Goal: Task Accomplishment & Management: Complete application form

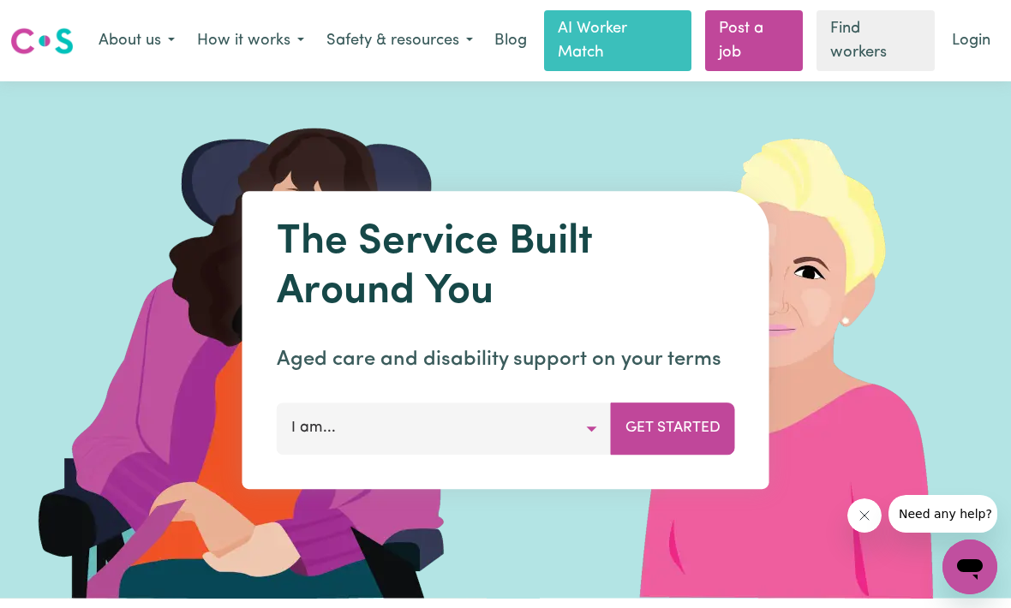
click at [545, 426] on button "I am..." at bounding box center [444, 429] width 335 height 51
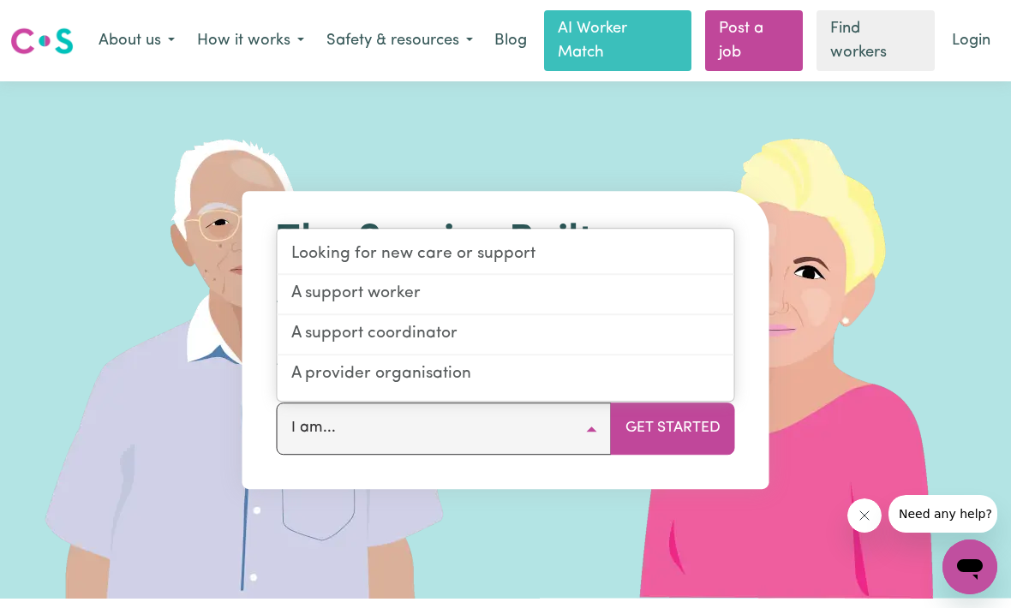
click at [768, 195] on img at bounding box center [797, 340] width 514 height 518
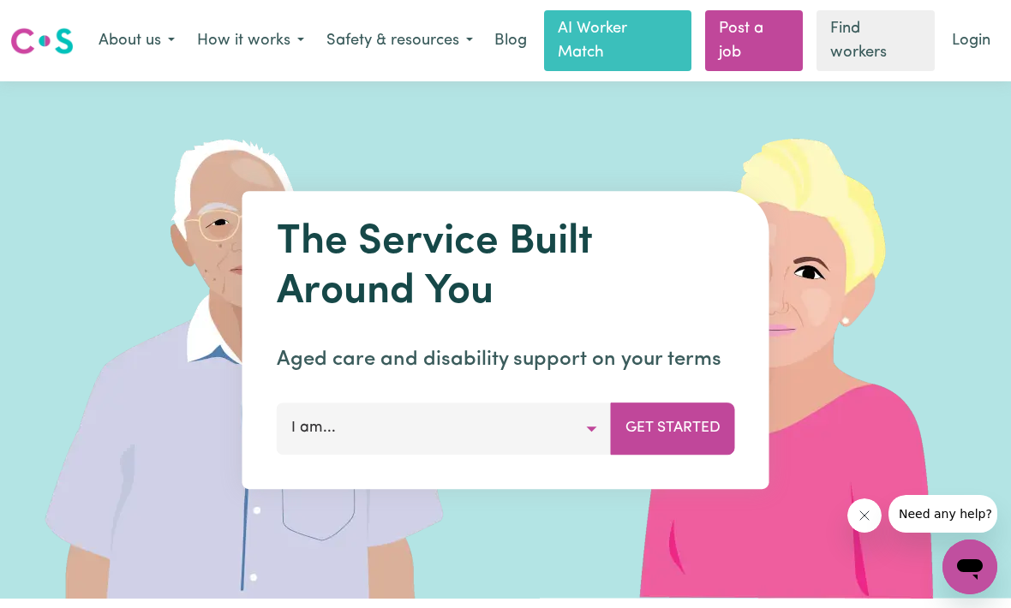
click at [505, 428] on button "I am..." at bounding box center [444, 429] width 335 height 51
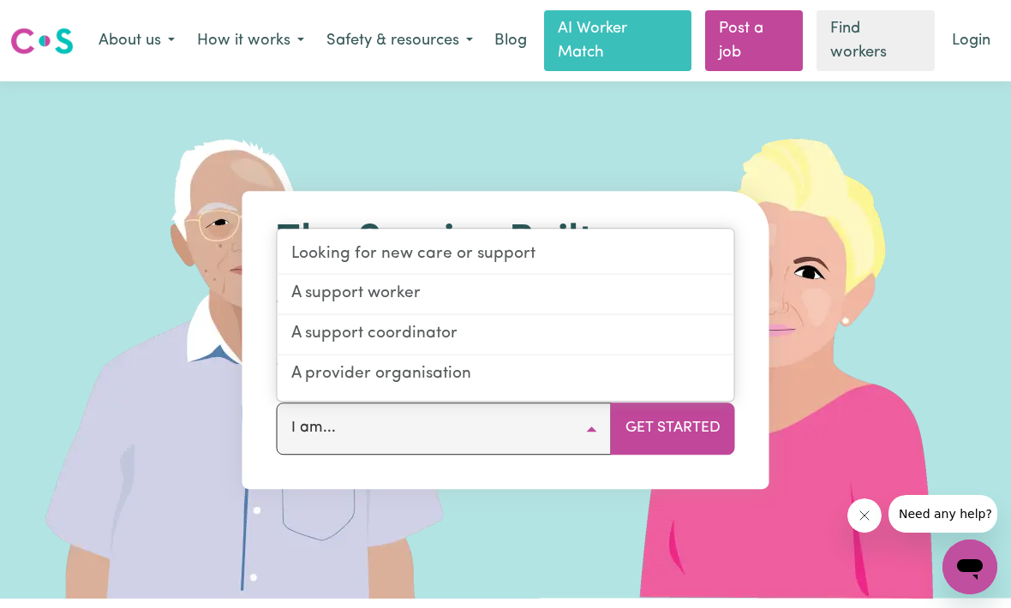
click at [815, 179] on img at bounding box center [797, 340] width 514 height 518
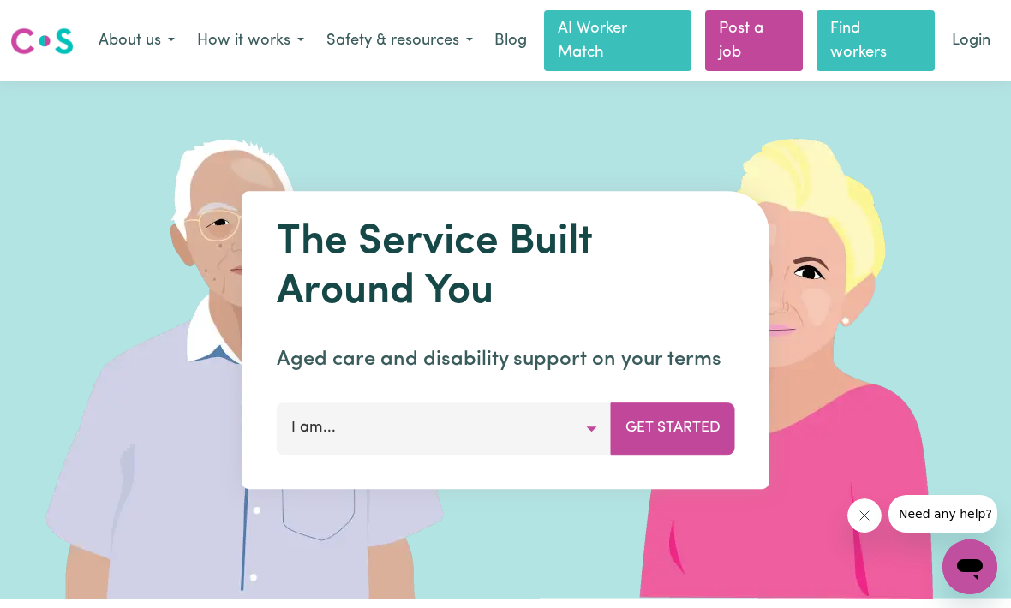
click at [881, 45] on link "Find workers" at bounding box center [876, 40] width 118 height 61
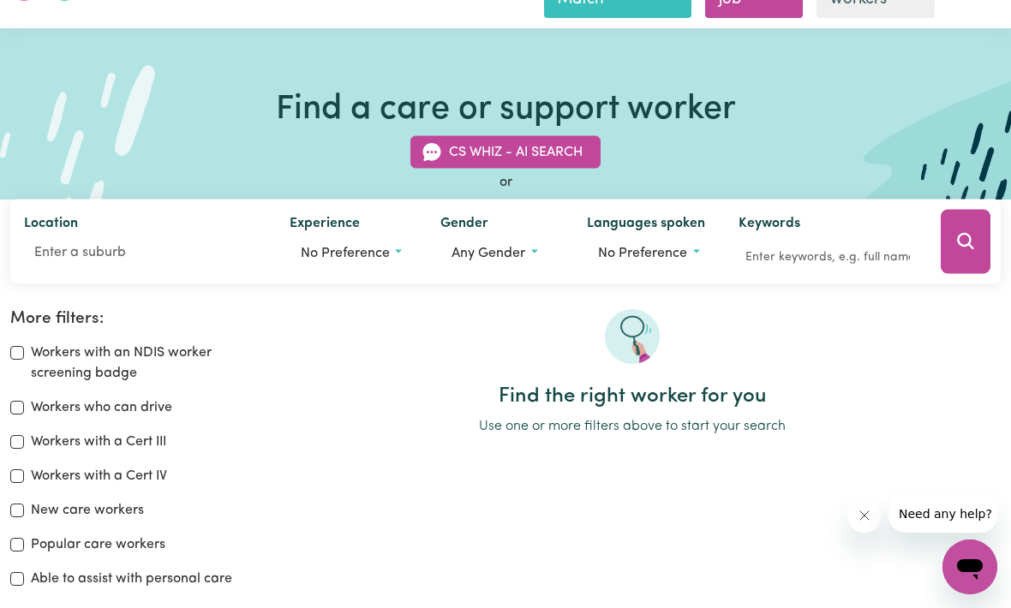
scroll to position [63, 0]
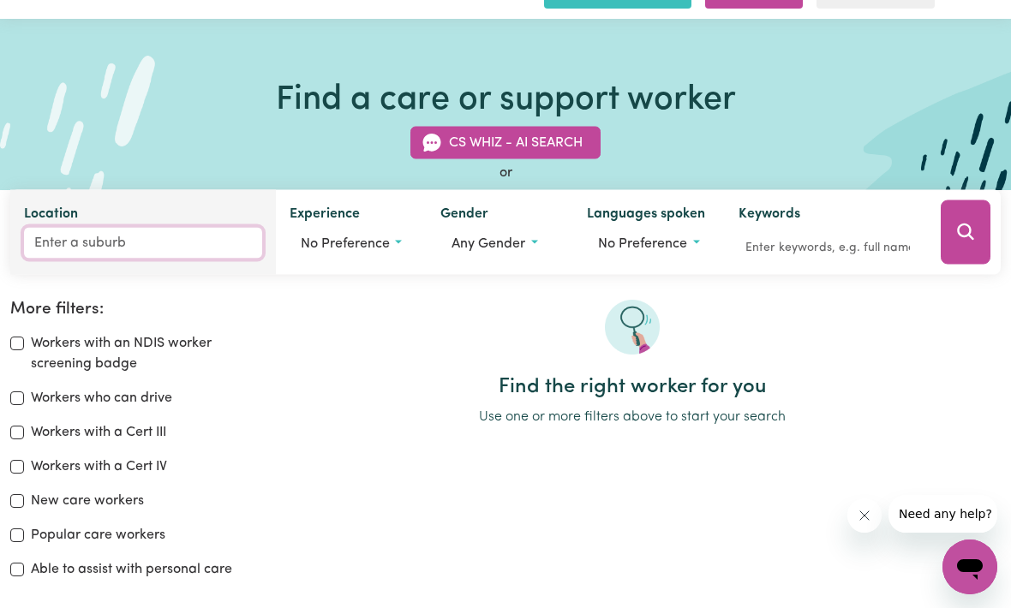
click at [56, 254] on input "Location" at bounding box center [143, 242] width 238 height 31
type input "4006"
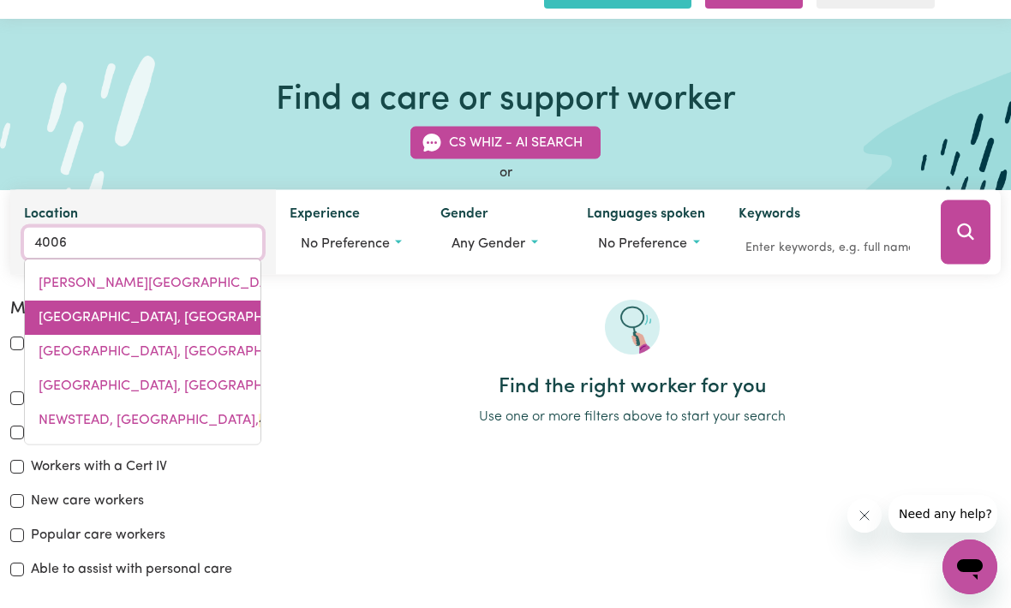
click at [71, 324] on link "[GEOGRAPHIC_DATA], [GEOGRAPHIC_DATA], 4006" at bounding box center [143, 317] width 236 height 34
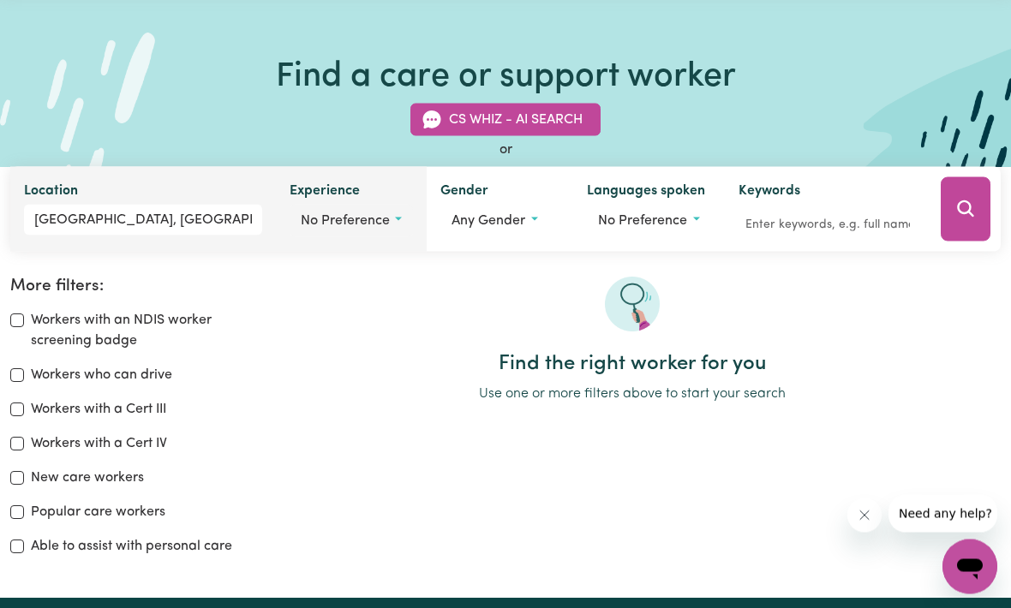
click at [342, 235] on button "No preference" at bounding box center [351, 221] width 123 height 33
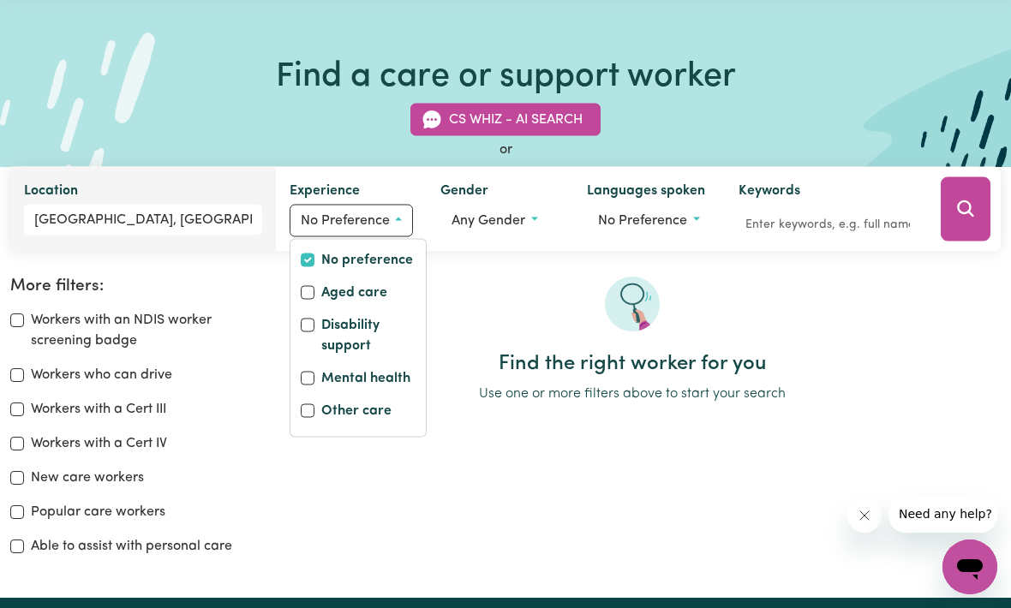
click at [881, 470] on div "Find the right worker for you Use one or more filters above to start your search" at bounding box center [632, 424] width 758 height 294
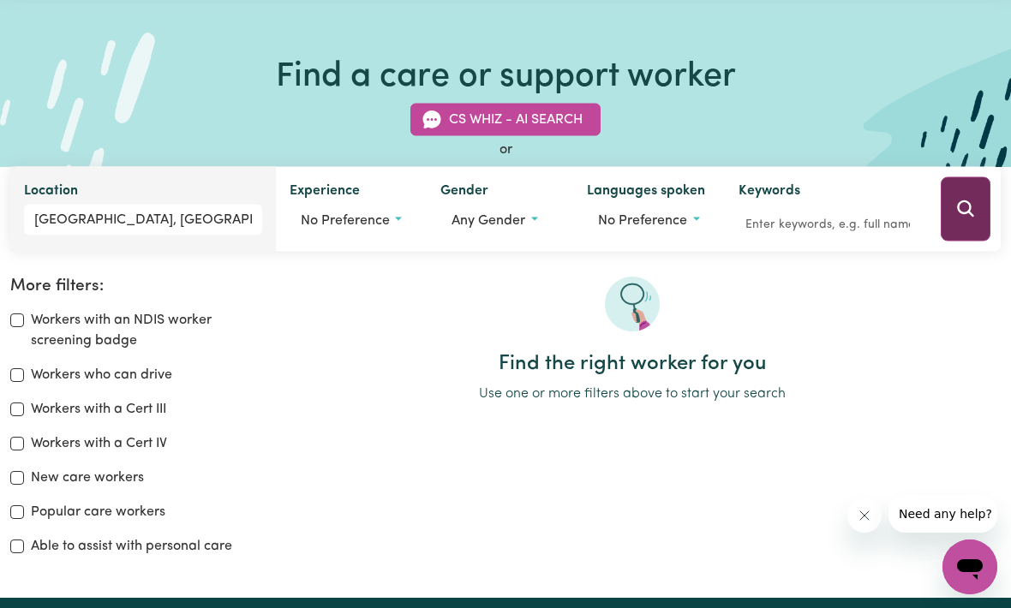
click at [973, 209] on icon "Search" at bounding box center [965, 209] width 21 height 21
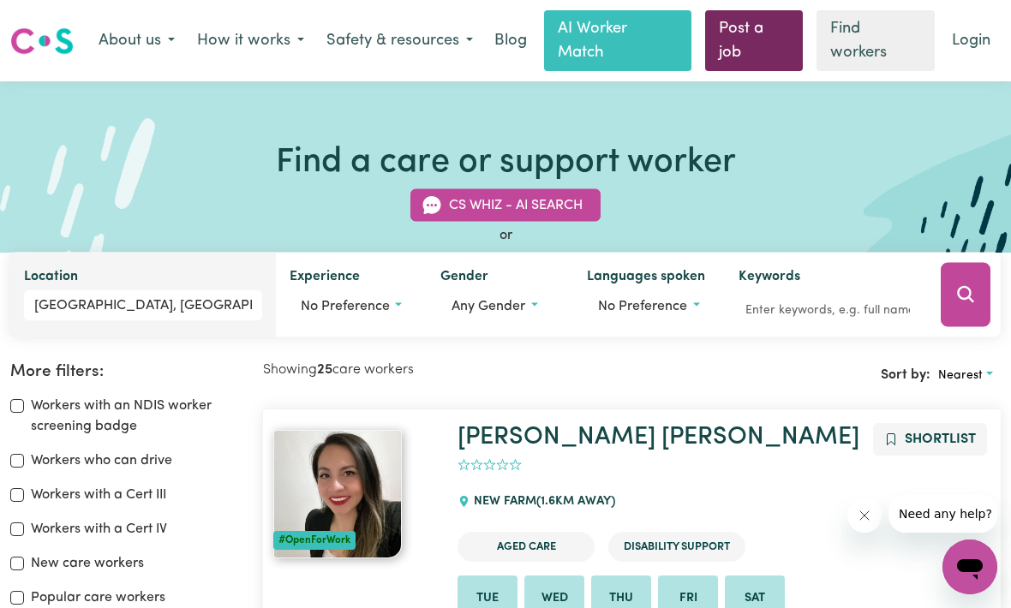
click at [775, 28] on link "Post a job" at bounding box center [754, 40] width 99 height 61
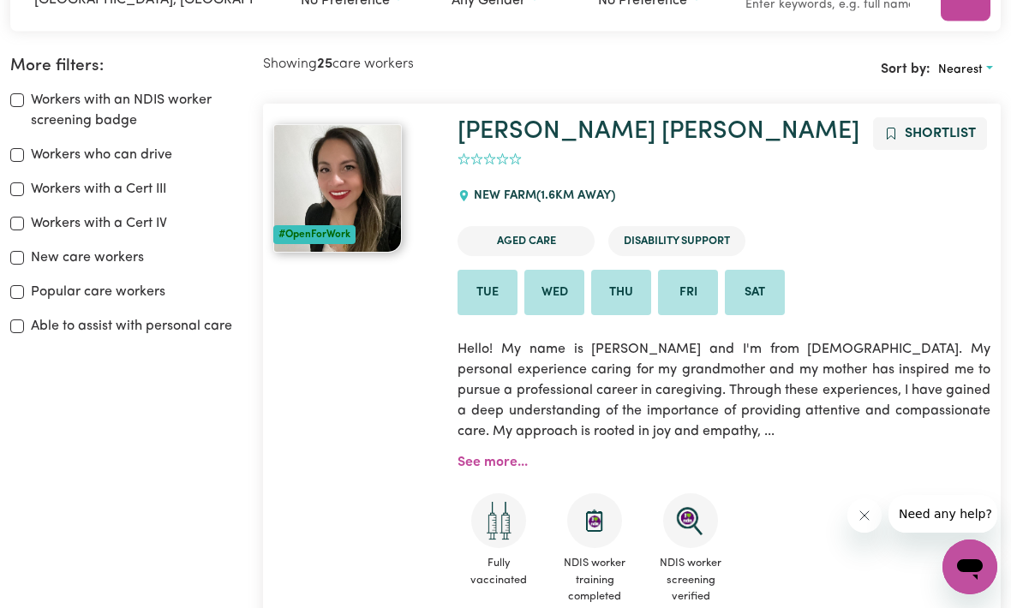
scroll to position [142, 0]
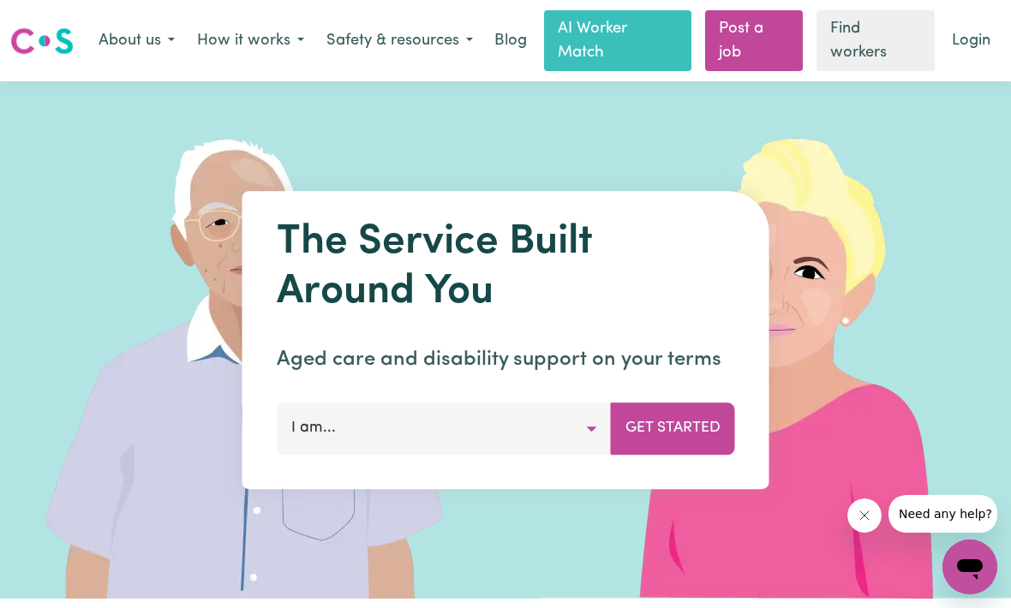
click at [548, 434] on button "I am..." at bounding box center [444, 429] width 335 height 51
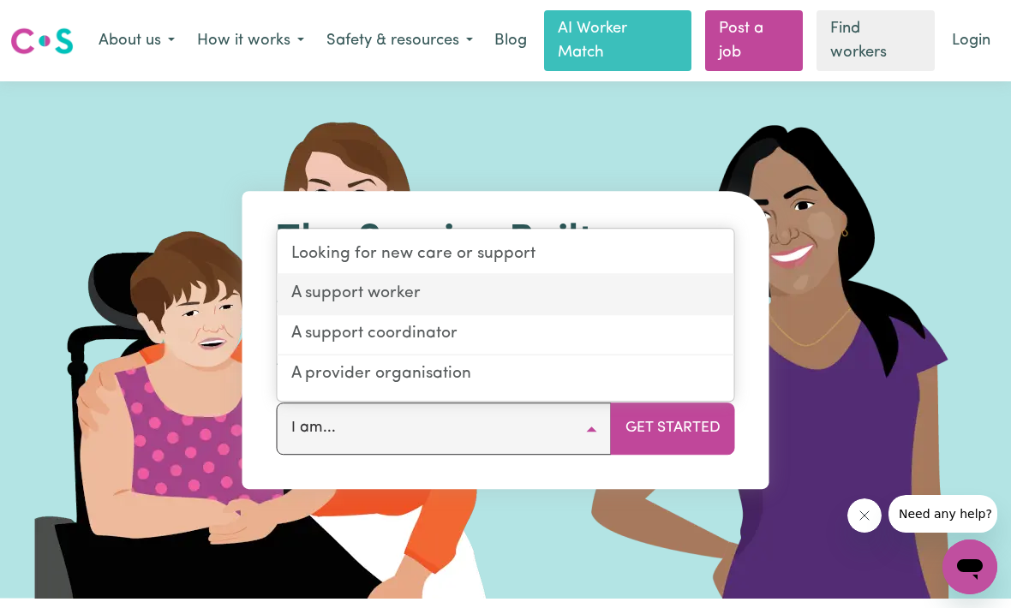
click at [581, 302] on link "A support worker" at bounding box center [506, 296] width 457 height 40
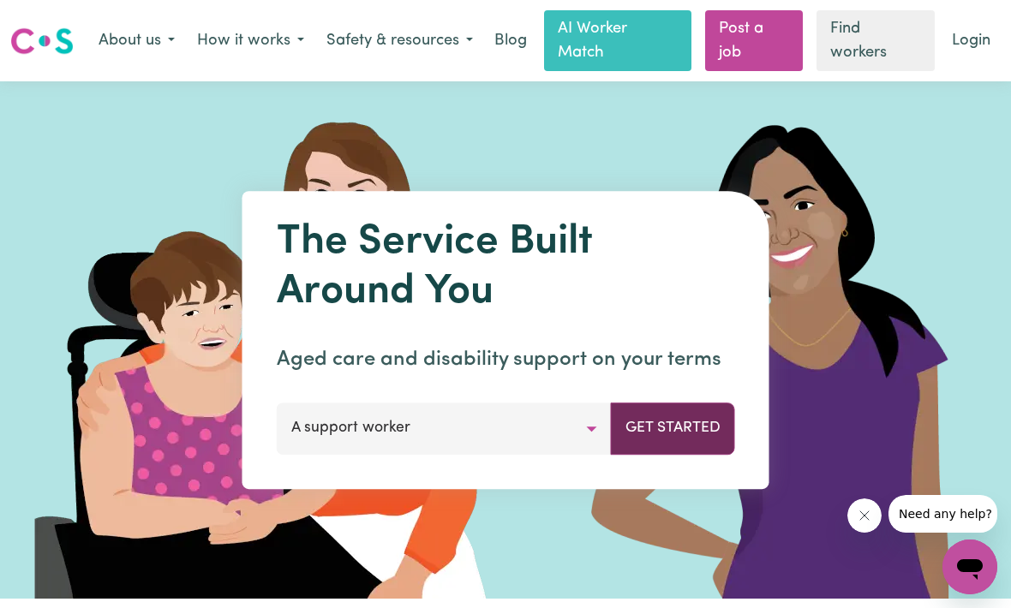
click at [661, 421] on button "Get Started" at bounding box center [673, 429] width 124 height 51
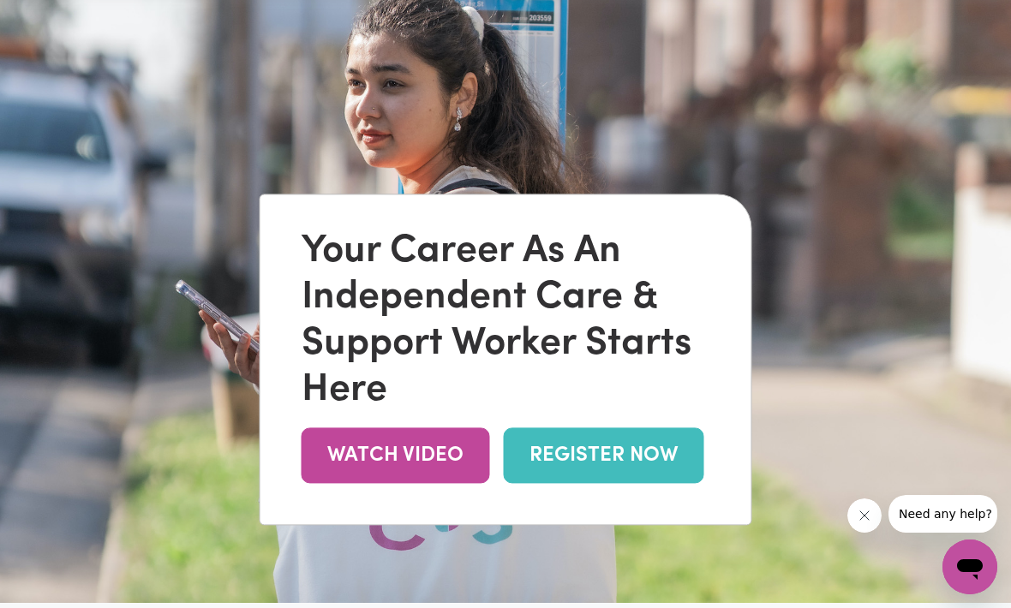
scroll to position [95, 0]
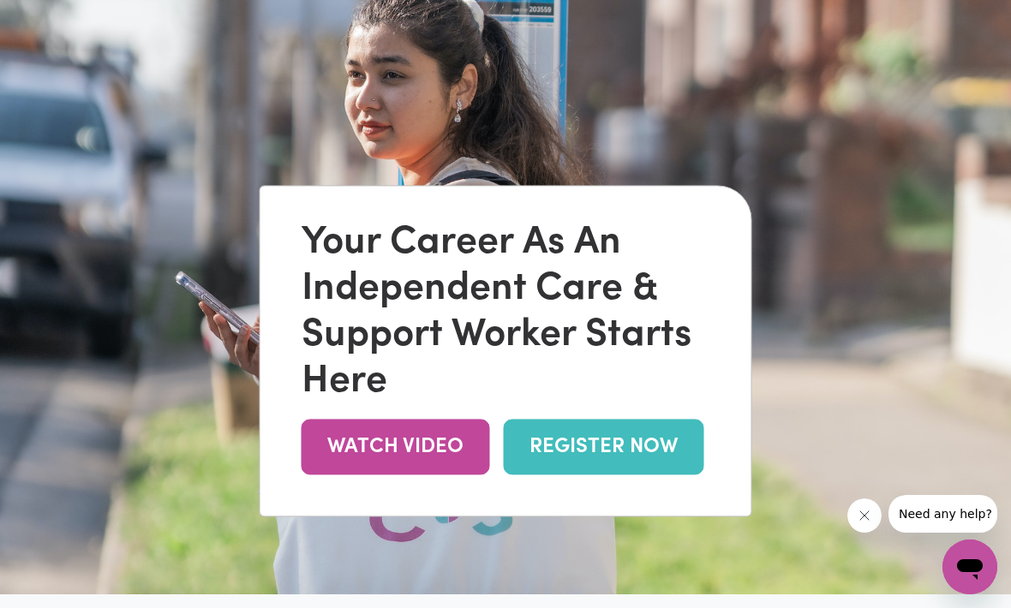
click at [647, 476] on link "REGISTER NOW" at bounding box center [604, 448] width 201 height 56
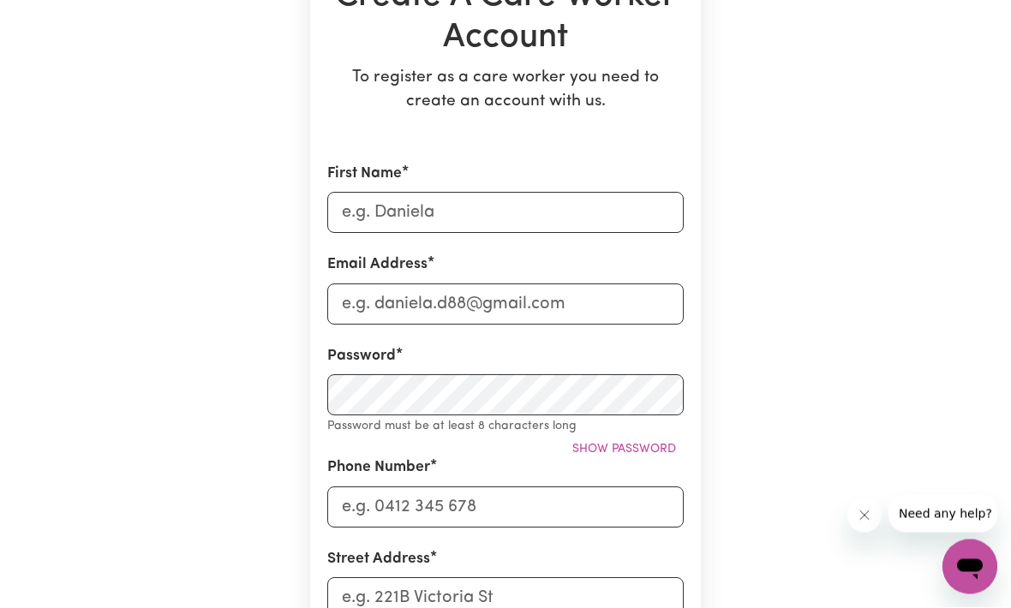
scroll to position [299, 0]
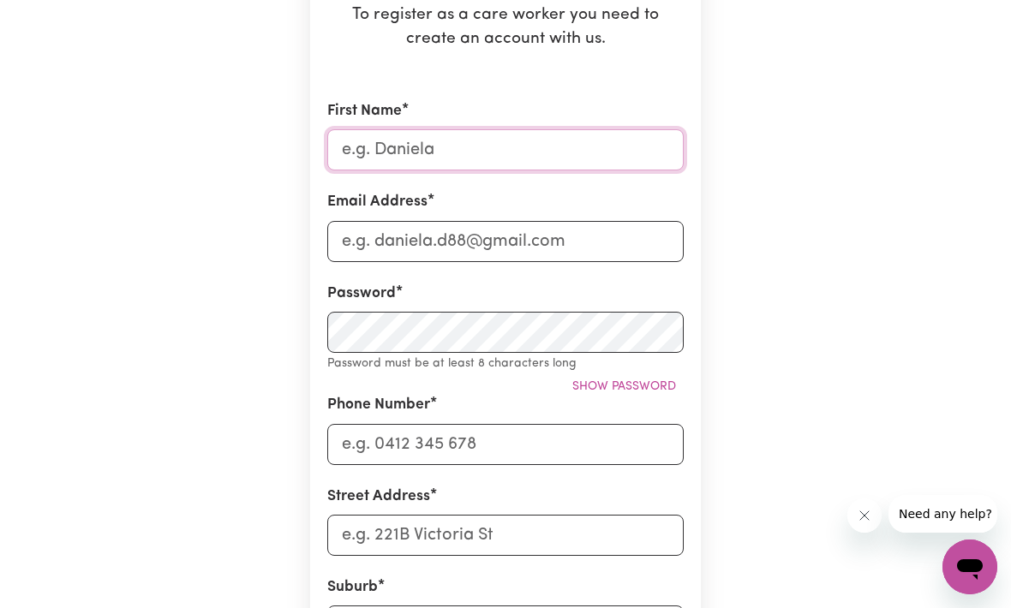
click at [590, 159] on input "First Name" at bounding box center [505, 149] width 356 height 41
type input "Amelia"
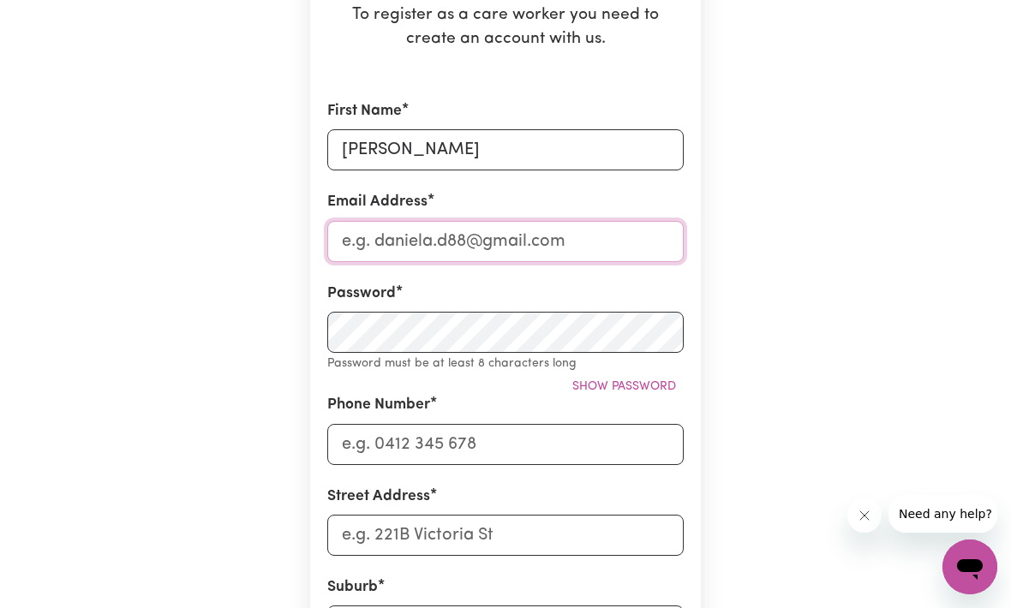
click at [536, 241] on input "Email Address" at bounding box center [505, 241] width 356 height 41
type input "workingwithchildrenbyamelia@hotmail.com"
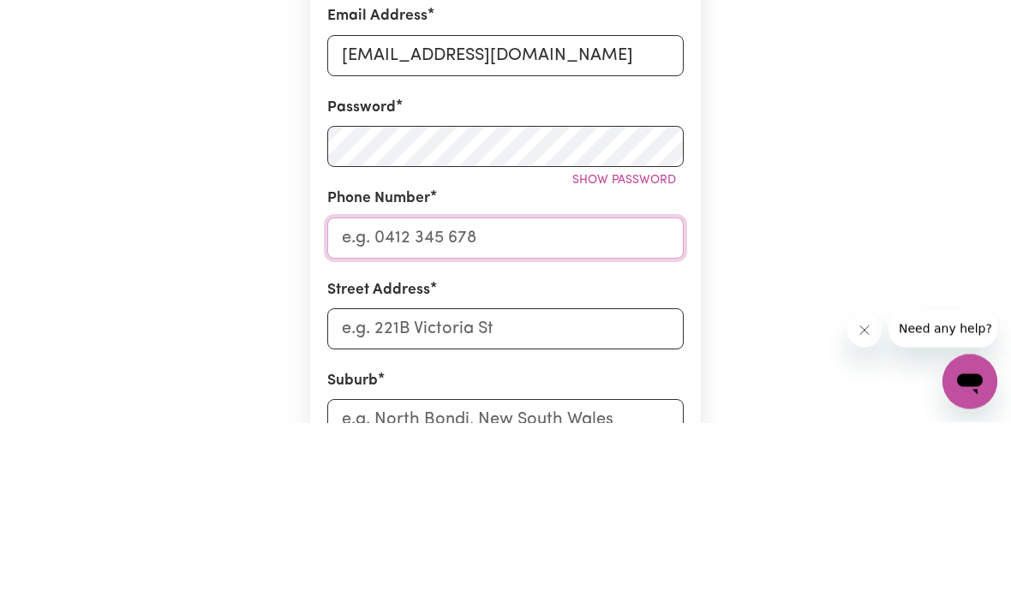
click at [549, 404] on input "Phone Number" at bounding box center [505, 424] width 356 height 41
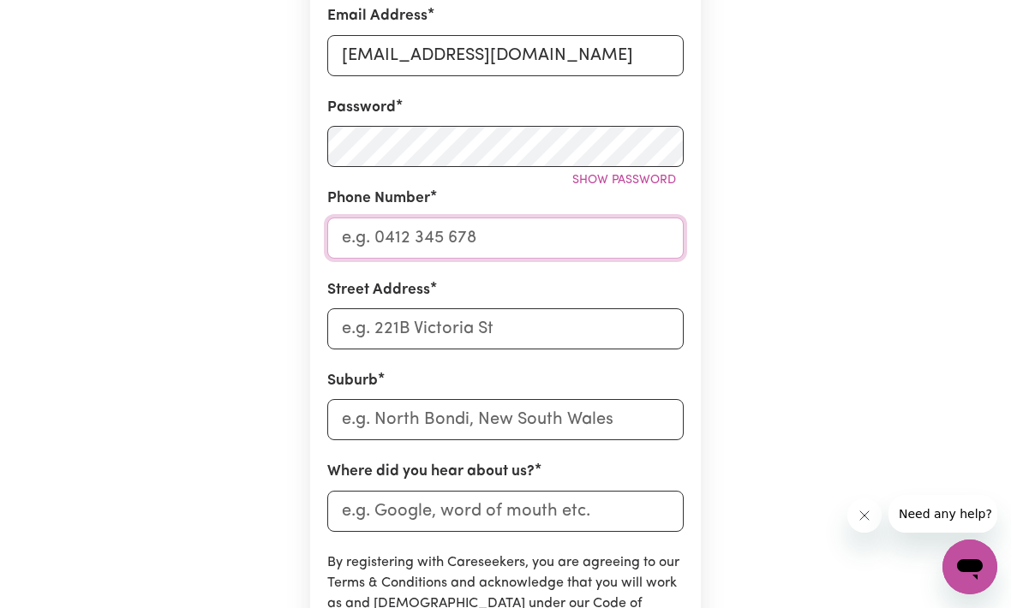
scroll to position [484, 0]
type input "0455199555"
click at [566, 309] on input "Street Address" at bounding box center [505, 329] width 356 height 41
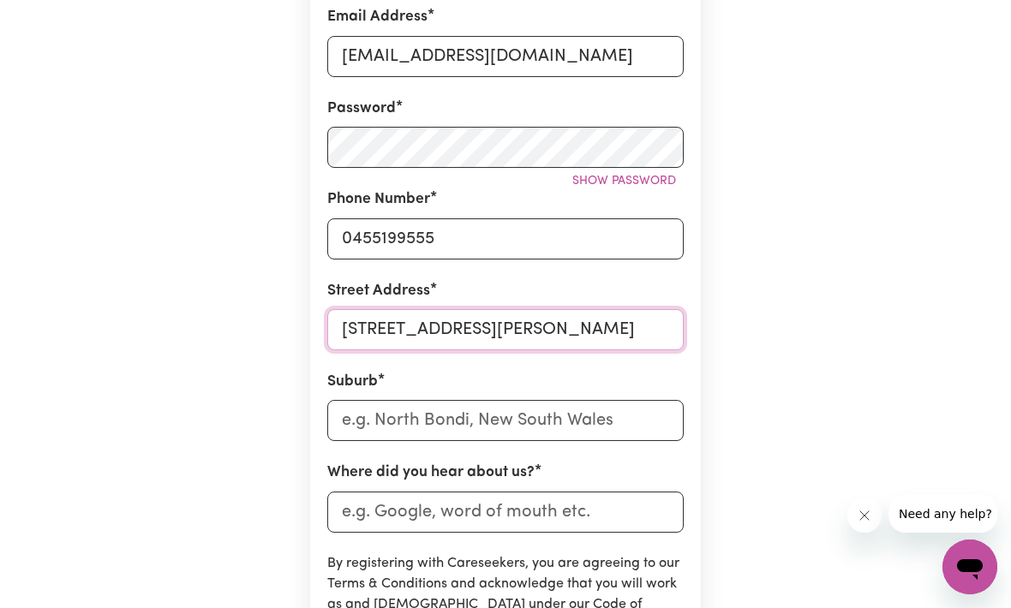
type input "167 Alfred street"
click at [572, 432] on input "text" at bounding box center [505, 420] width 356 height 41
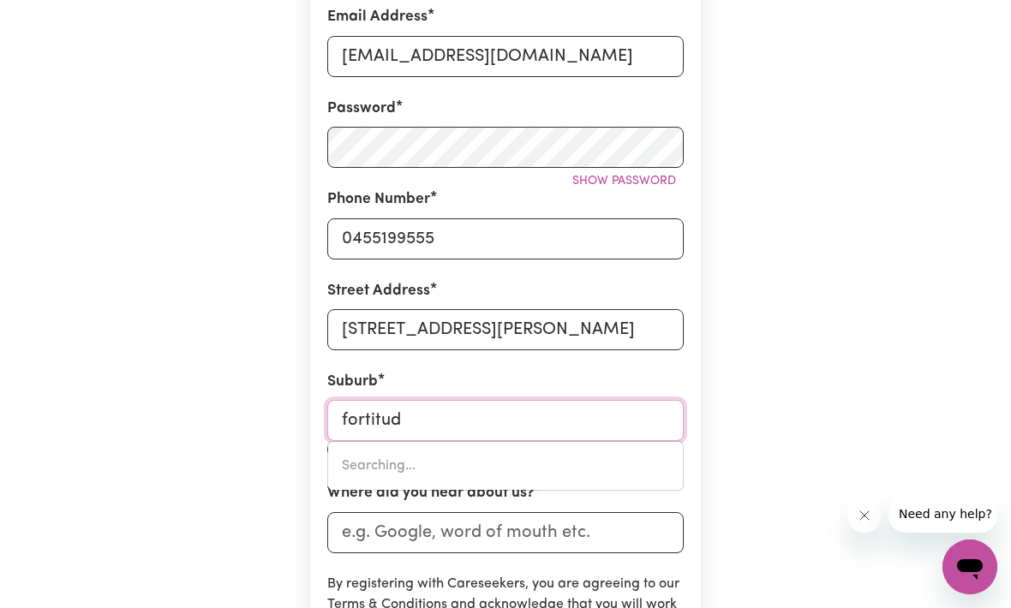
type input "fortitude"
type input "fortitude VALLEY, Queensland, 4006"
type input "fortitude"
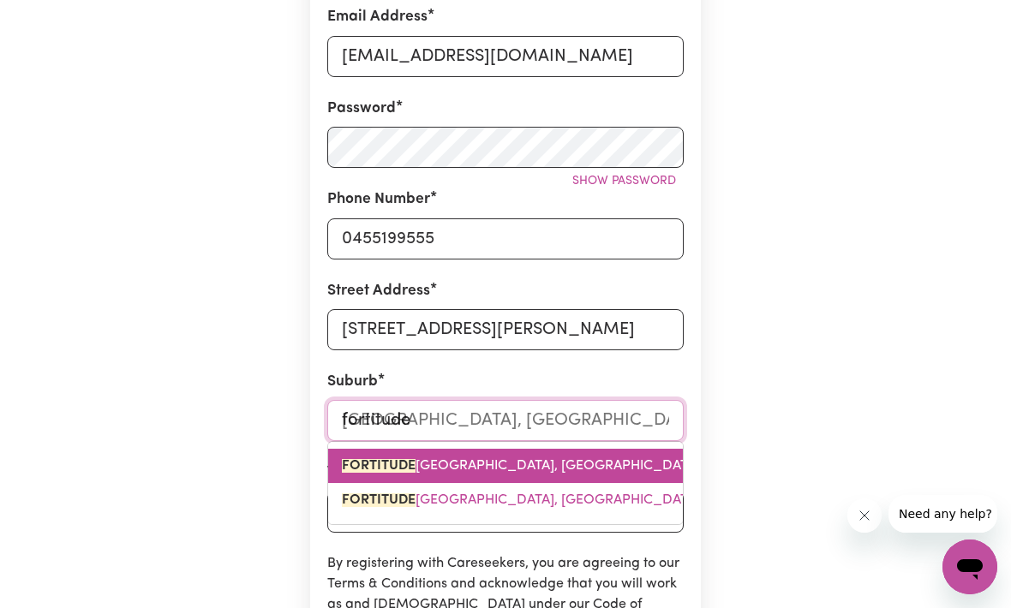
click at [568, 471] on link "FORTITUDE VALLEY, Queensland, 4006" at bounding box center [505, 466] width 355 height 34
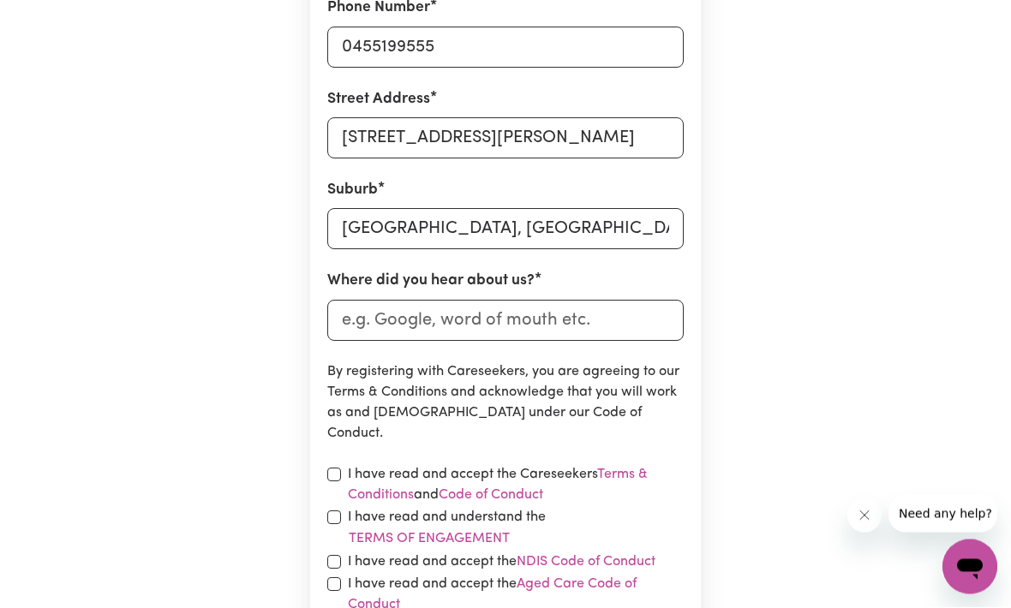
scroll to position [678, 0]
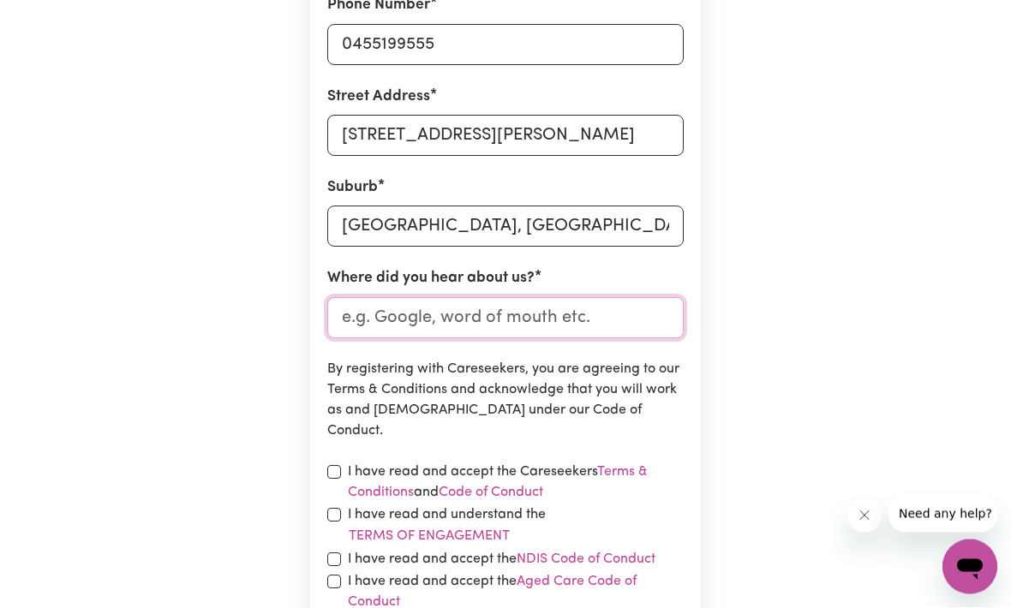
click at [605, 314] on input "Where did you hear about us?" at bounding box center [505, 318] width 356 height 41
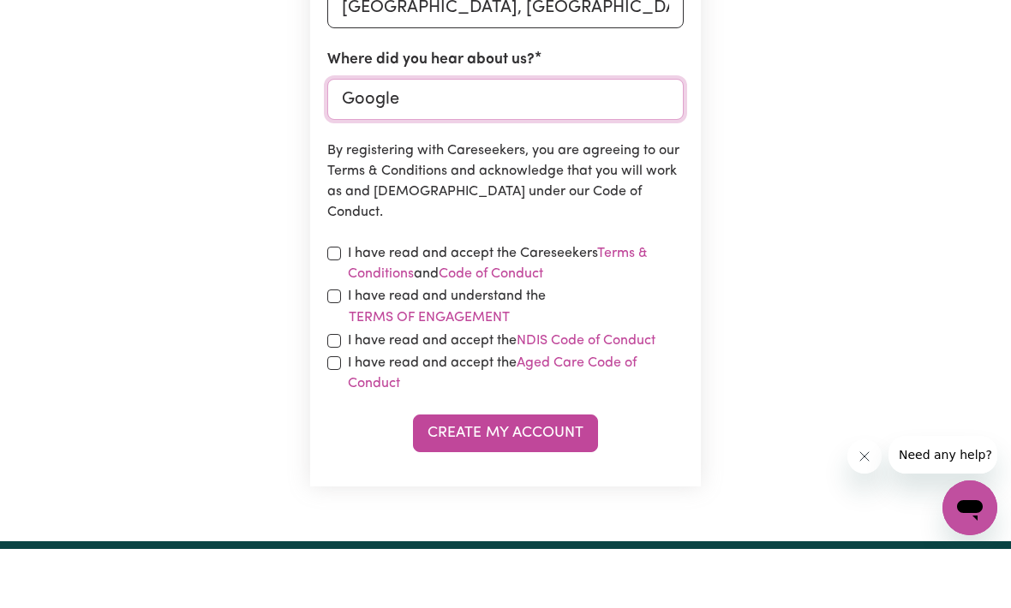
scroll to position [840, 0]
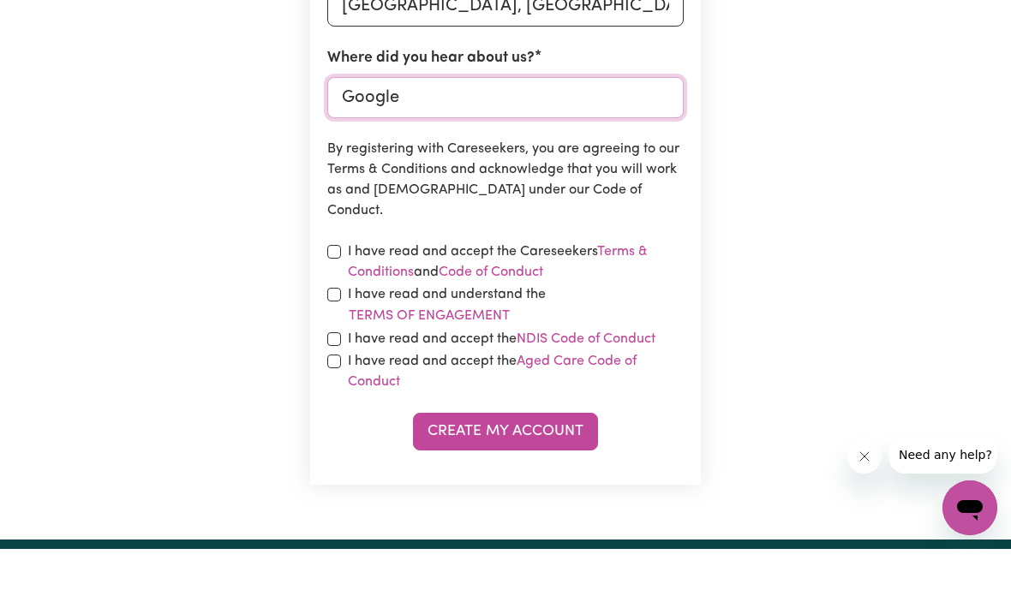
type input "Google"
click at [338, 304] on input "checkbox" at bounding box center [334, 311] width 14 height 14
checkbox input "true"
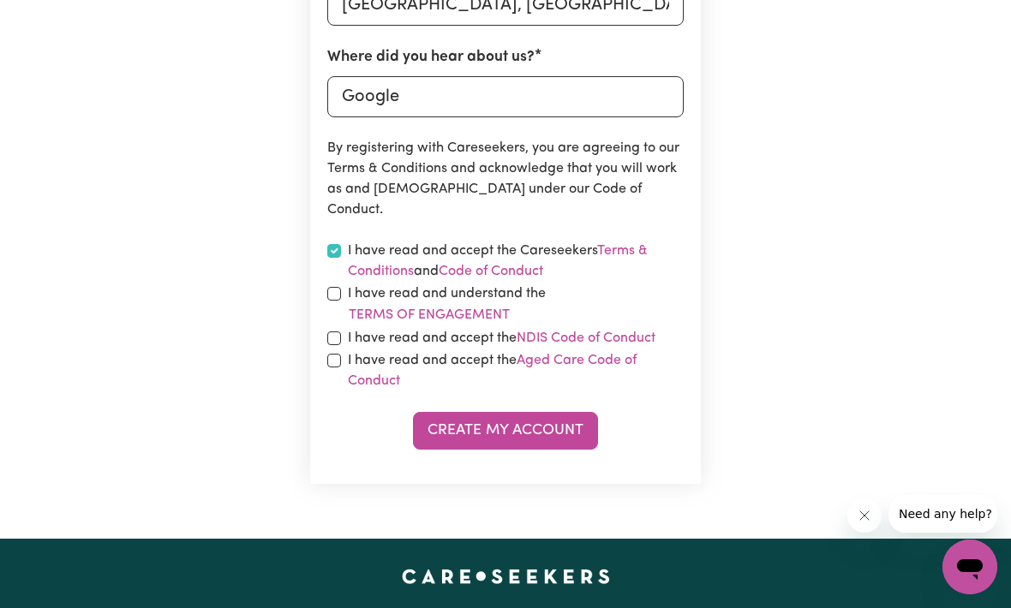
click at [331, 292] on input "checkbox" at bounding box center [334, 294] width 14 height 14
checkbox input "true"
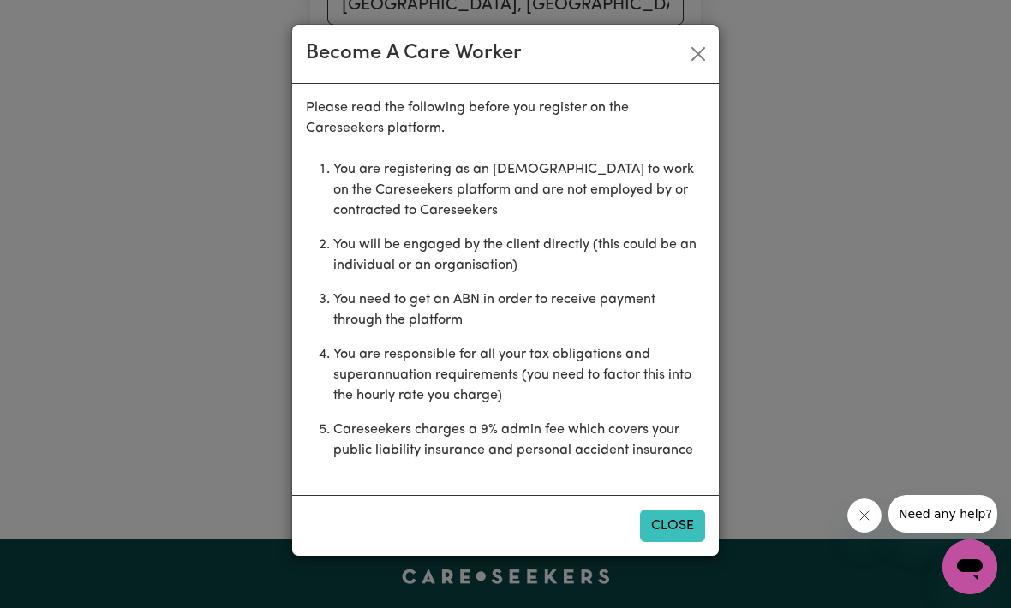
click at [679, 537] on button "Close" at bounding box center [672, 526] width 65 height 33
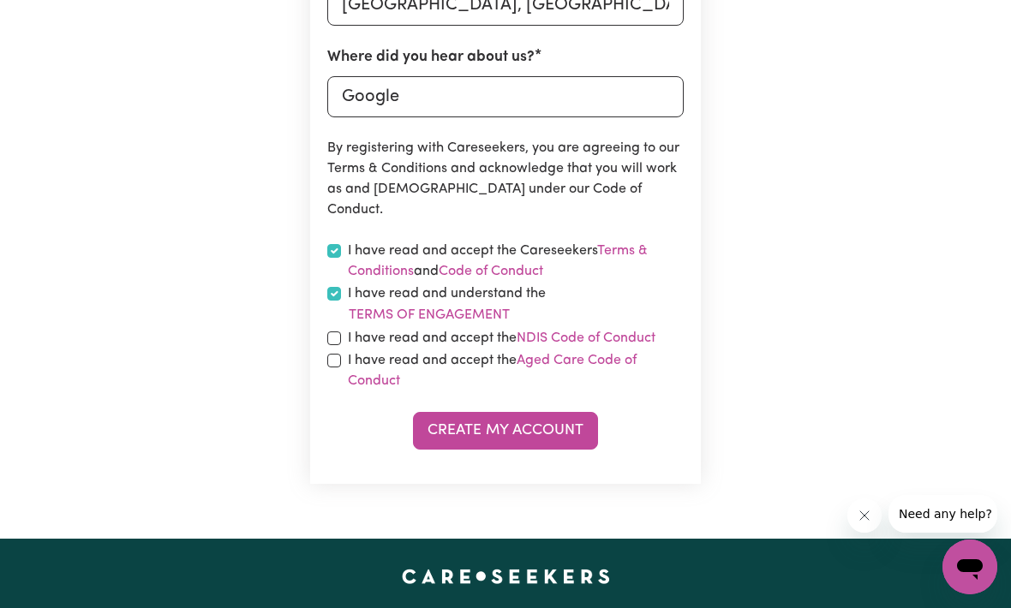
click at [338, 337] on input "checkbox" at bounding box center [334, 339] width 14 height 14
checkbox input "true"
click at [338, 359] on input "checkbox" at bounding box center [334, 361] width 14 height 14
checkbox input "true"
click at [486, 429] on button "Create My Account" at bounding box center [505, 431] width 185 height 38
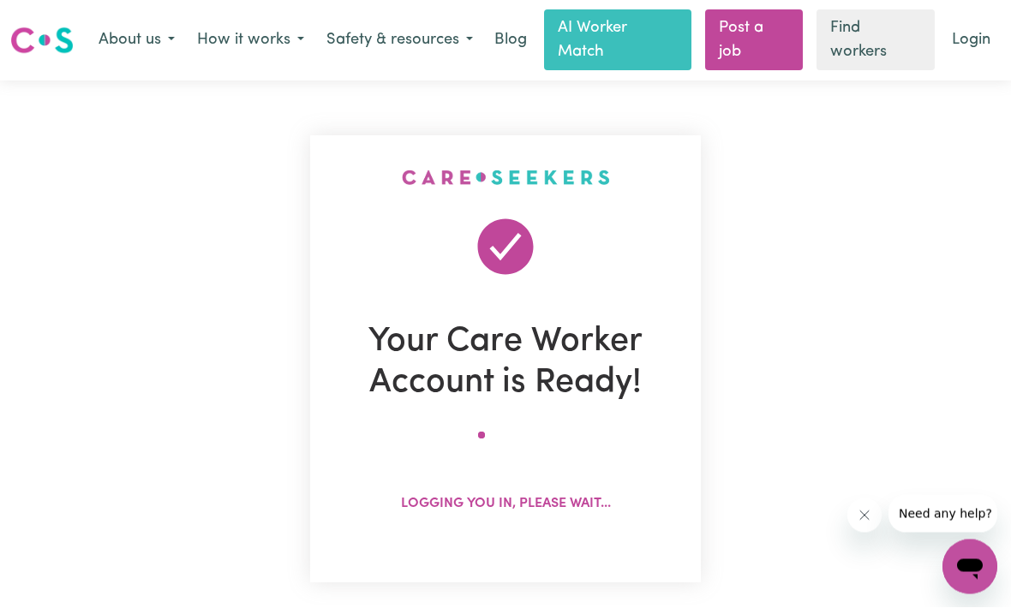
scroll to position [0, 0]
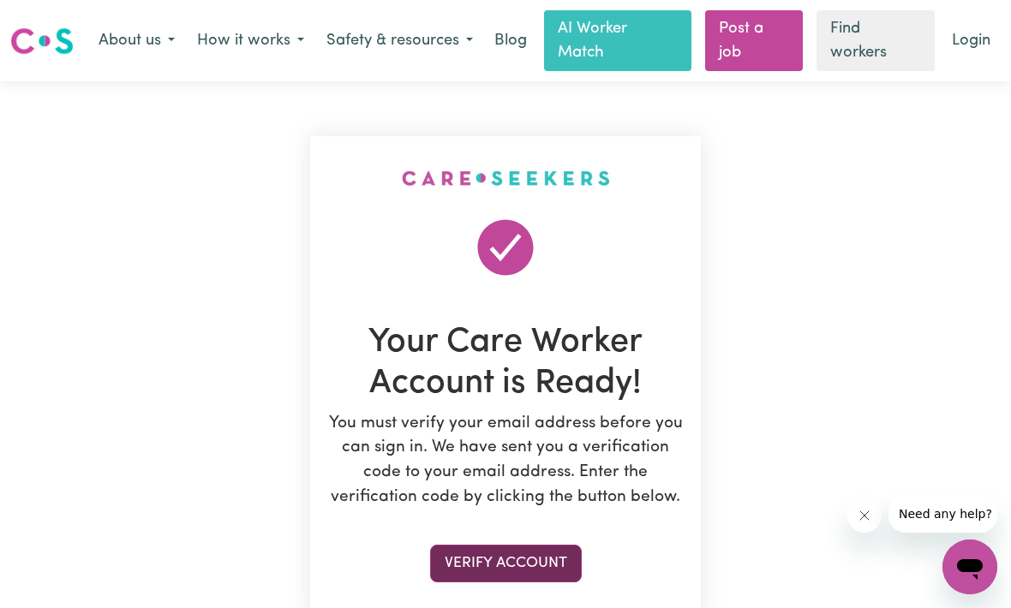
click at [526, 567] on button "Verify Account" at bounding box center [506, 564] width 152 height 38
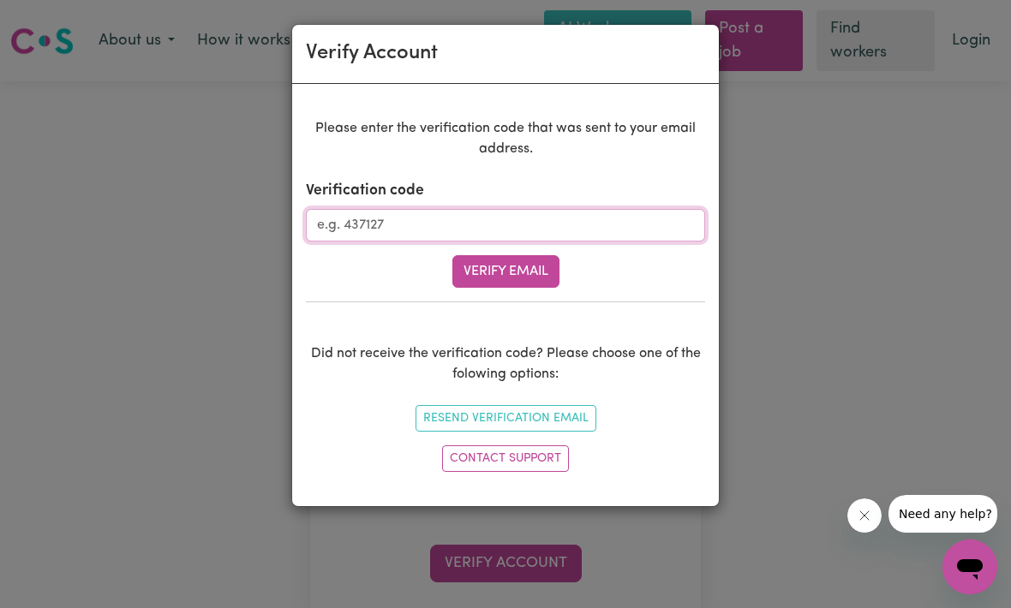
click at [578, 224] on input "Verification code" at bounding box center [505, 225] width 399 height 33
type input "809249"
click at [536, 282] on button "Verify Email" at bounding box center [505, 271] width 107 height 33
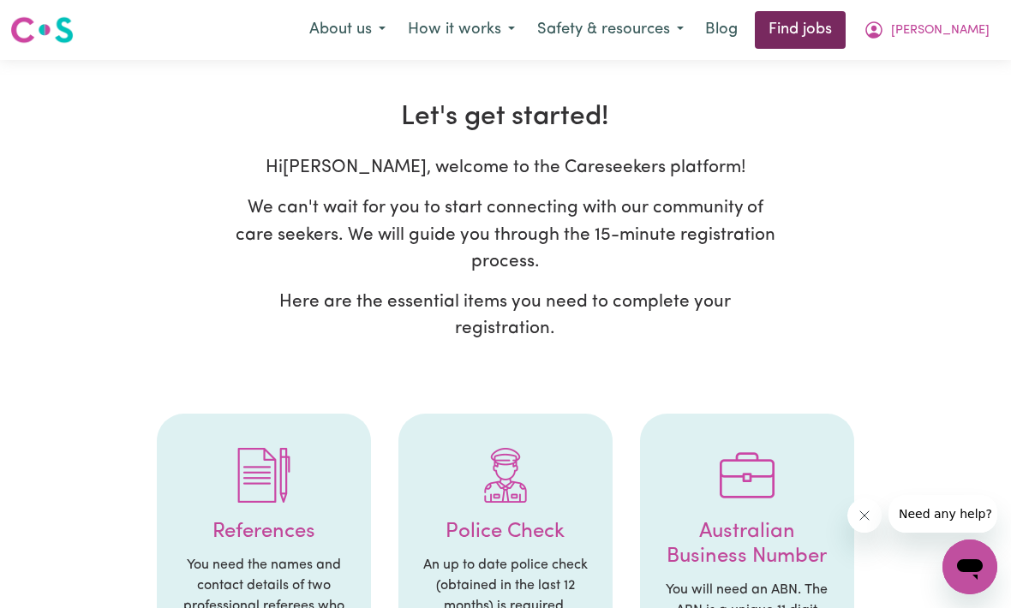
click at [846, 28] on link "Find jobs" at bounding box center [800, 30] width 91 height 38
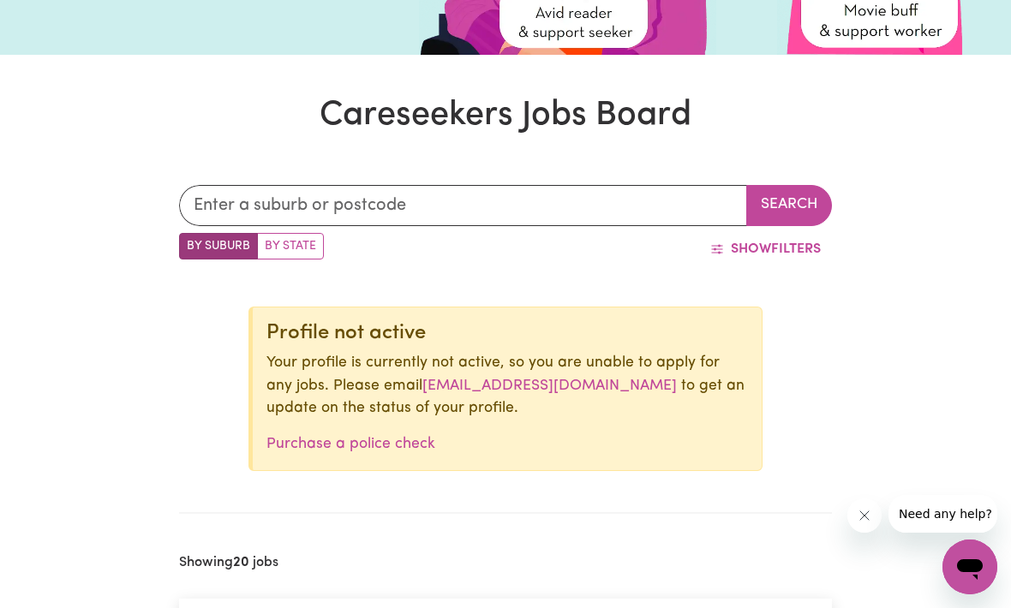
scroll to position [215, 0]
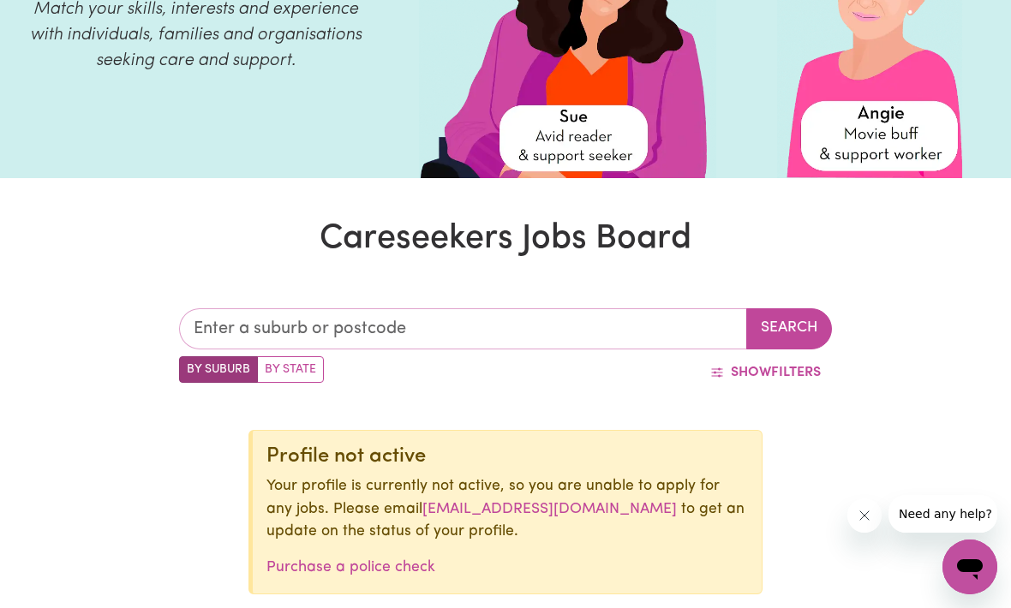
click at [614, 324] on input "text" at bounding box center [463, 328] width 569 height 41
type input "4"
type input "4006"
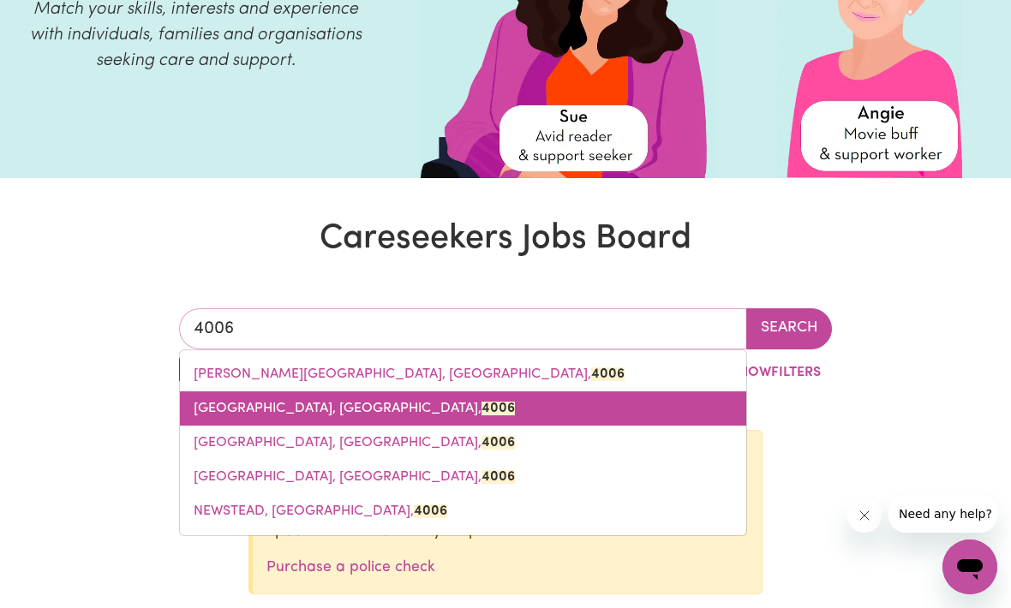
click at [482, 413] on mark "4006" at bounding box center [498, 409] width 33 height 14
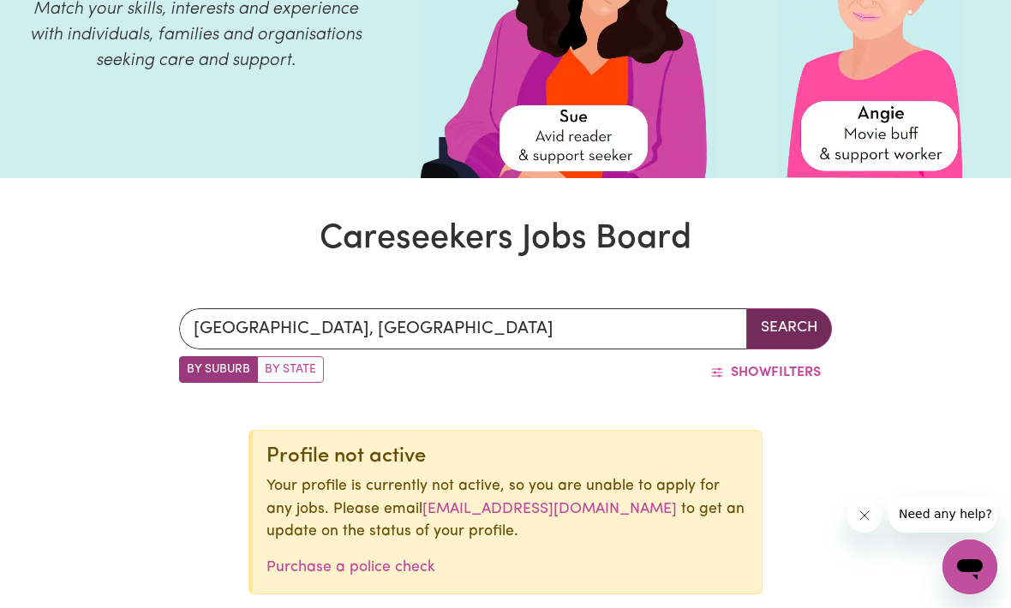
click at [816, 321] on button "Search" at bounding box center [789, 328] width 86 height 41
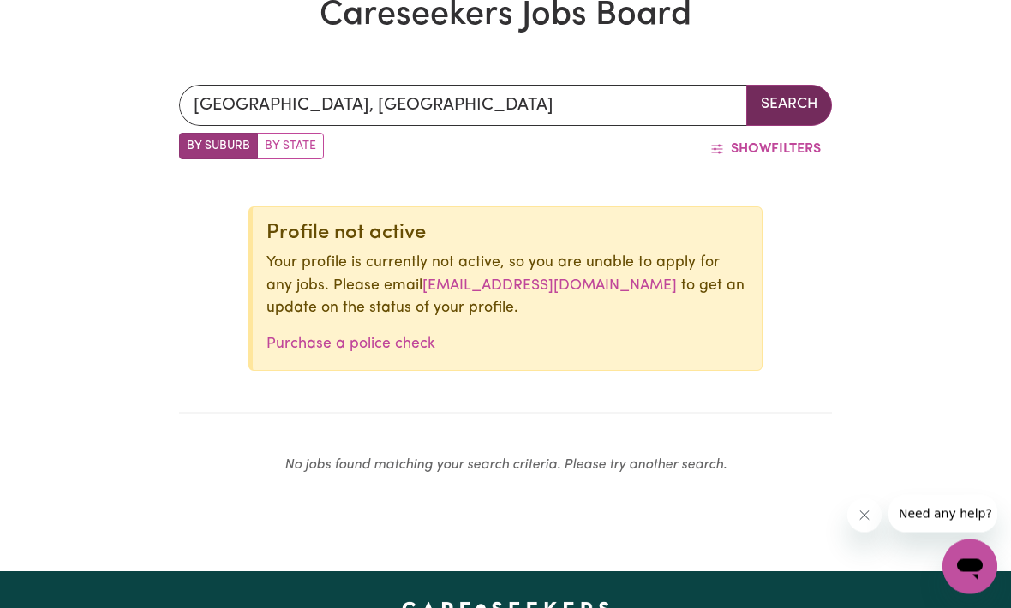
scroll to position [428, 0]
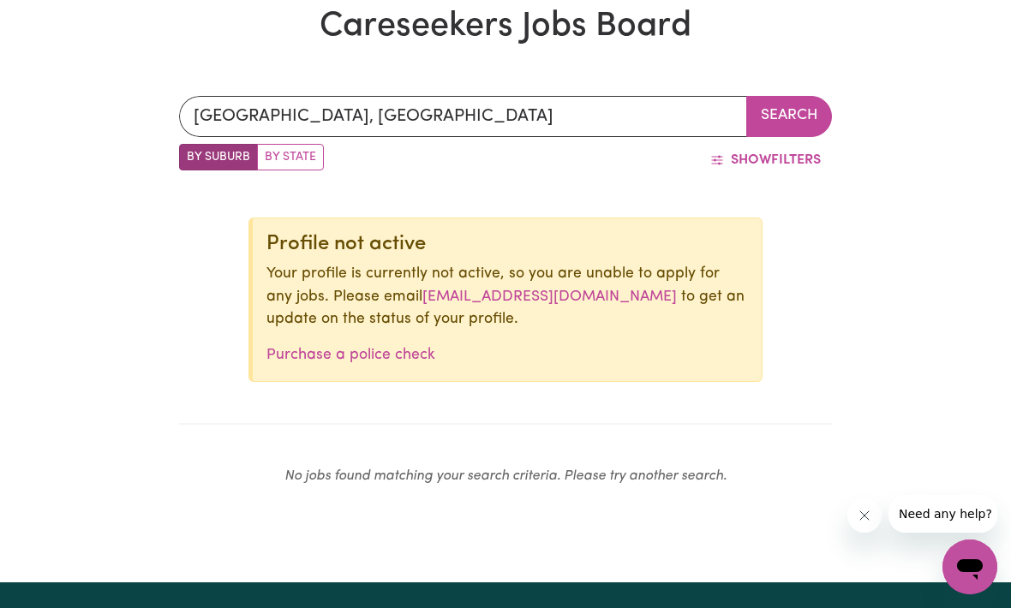
click at [300, 152] on label "By State" at bounding box center [290, 157] width 67 height 27
click at [190, 152] on input "By State" at bounding box center [184, 149] width 11 height 11
radio input "true"
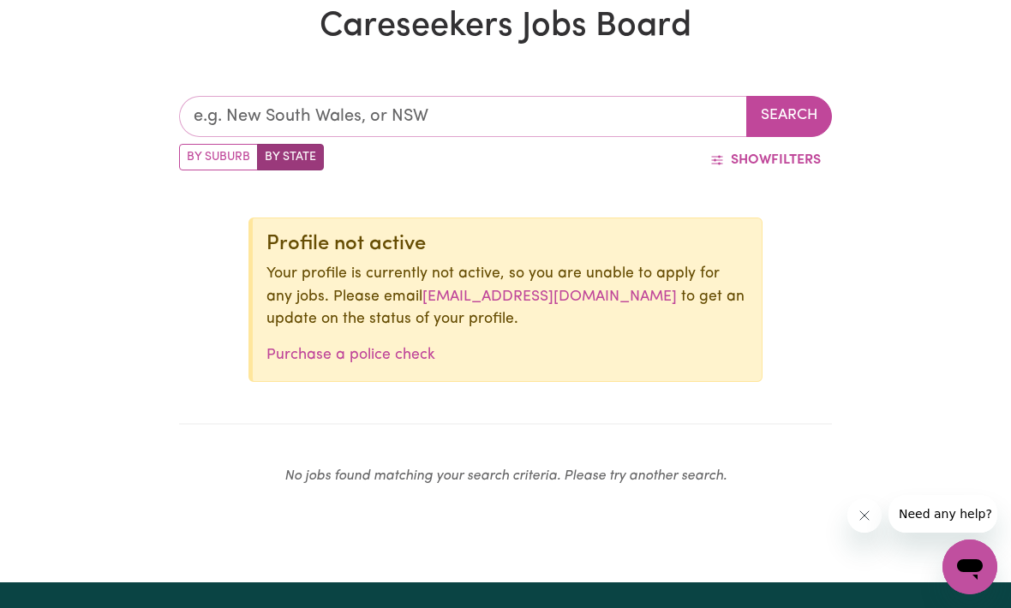
click at [416, 112] on input "text" at bounding box center [463, 116] width 569 height 41
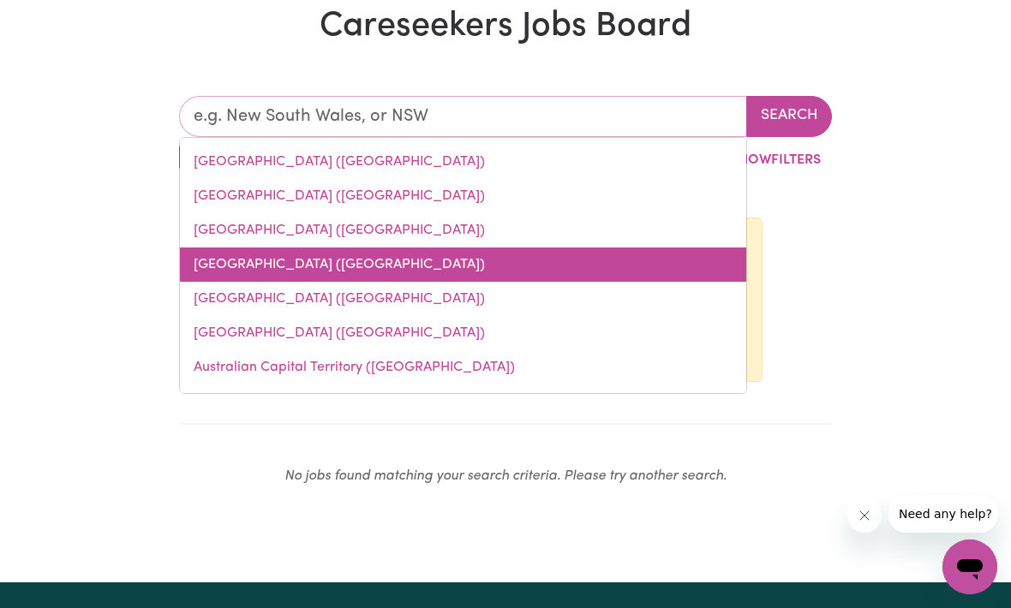
click at [323, 271] on link "Queensland (QLD)" at bounding box center [463, 265] width 566 height 34
type input "Queensland (QLD)"
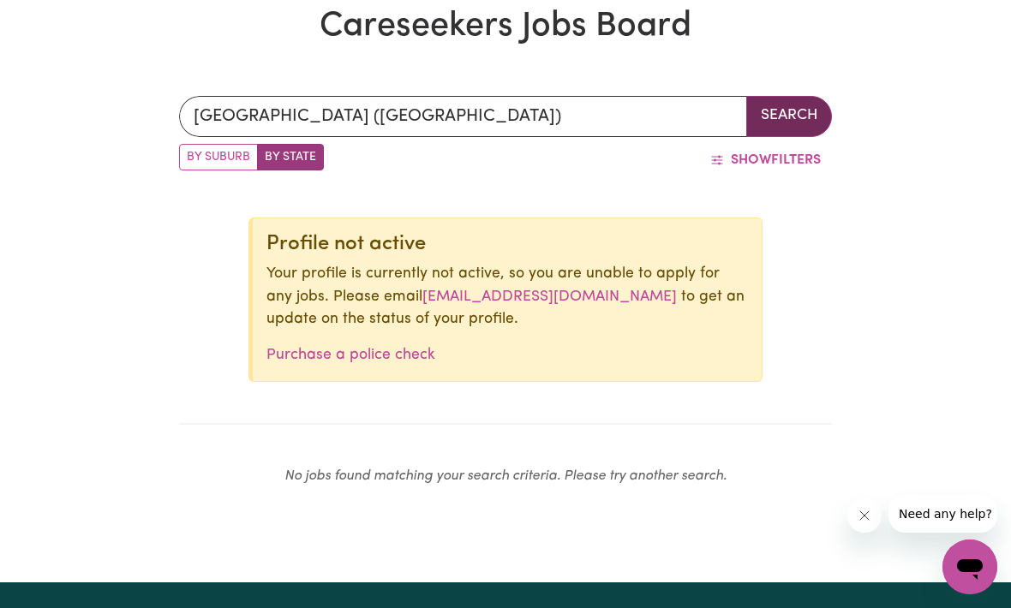
click at [808, 120] on button "Search" at bounding box center [789, 116] width 86 height 41
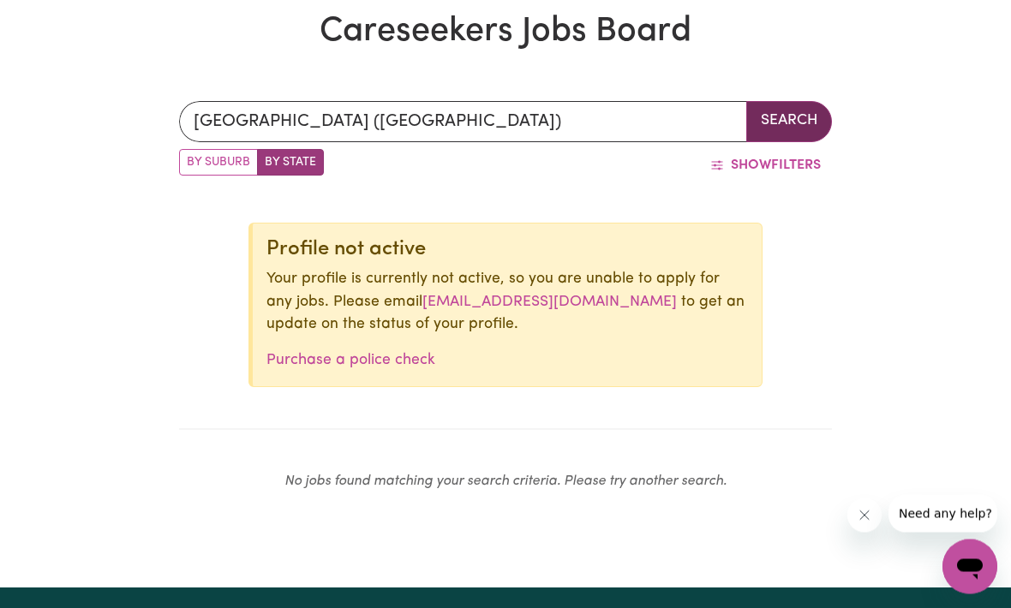
scroll to position [422, 0]
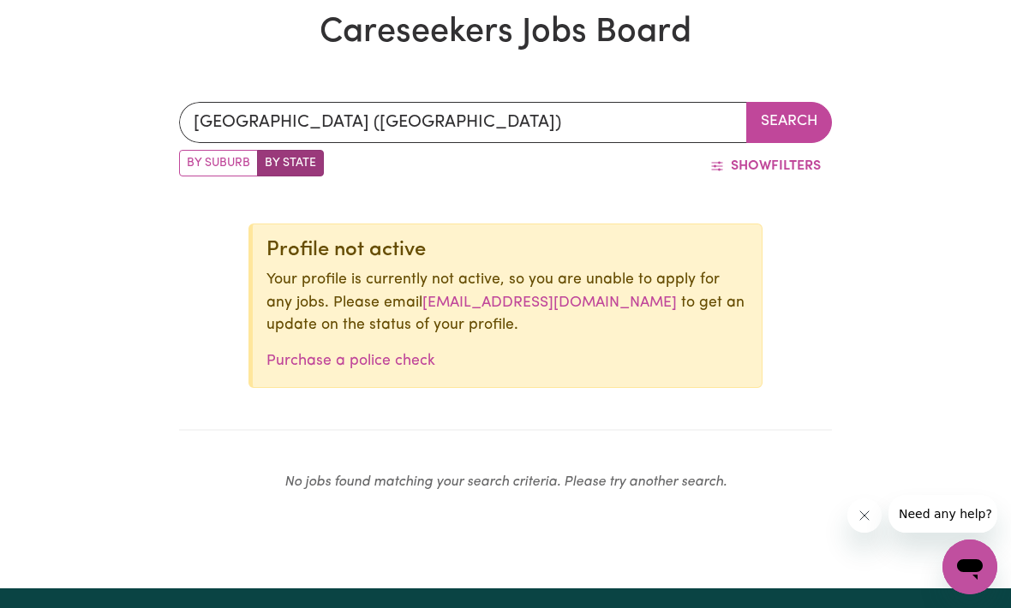
click at [211, 170] on label "By Suburb" at bounding box center [218, 163] width 79 height 27
click at [190, 161] on input "By Suburb" at bounding box center [184, 155] width 11 height 11
radio input "true"
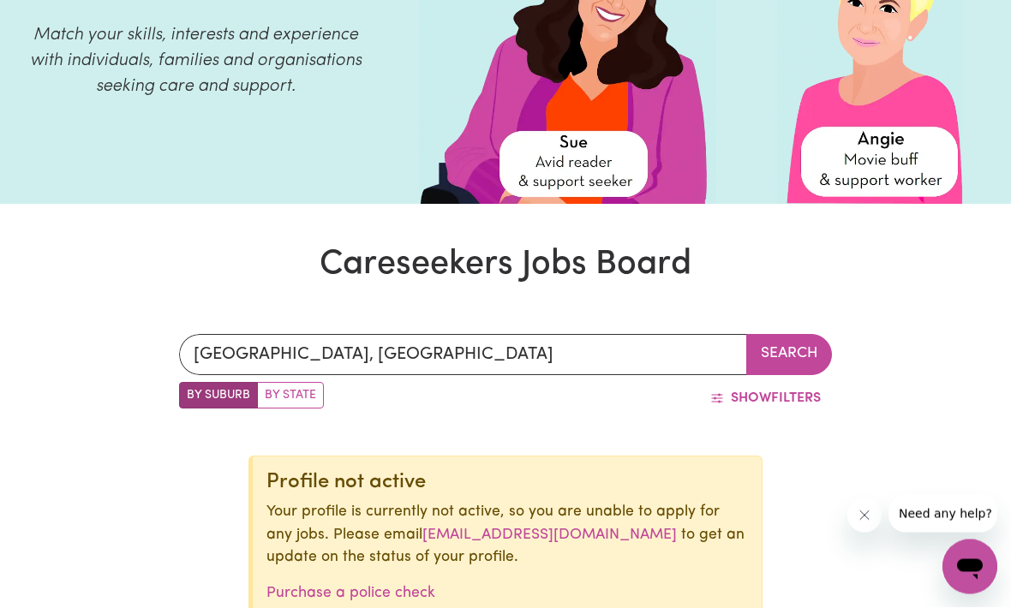
scroll to position [189, 0]
click at [736, 405] on button "Show Filters" at bounding box center [765, 398] width 133 height 33
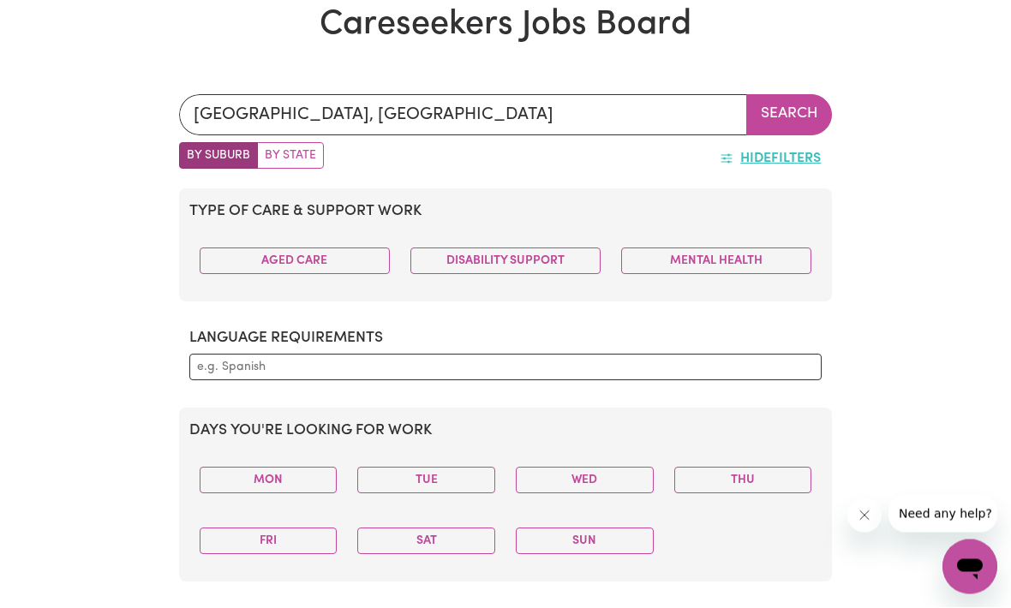
scroll to position [429, 0]
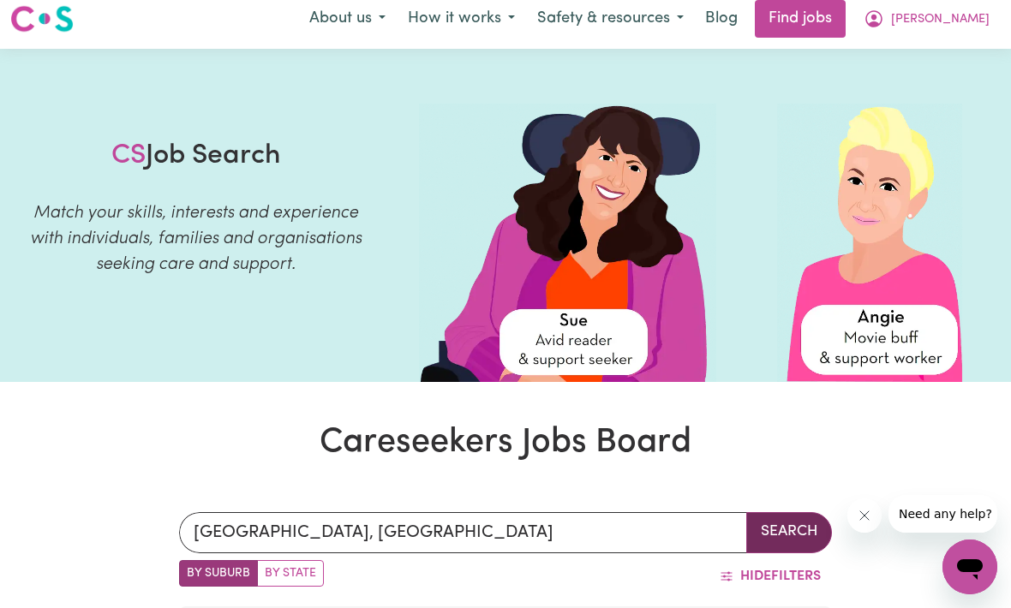
click at [801, 543] on button "Search" at bounding box center [789, 532] width 86 height 41
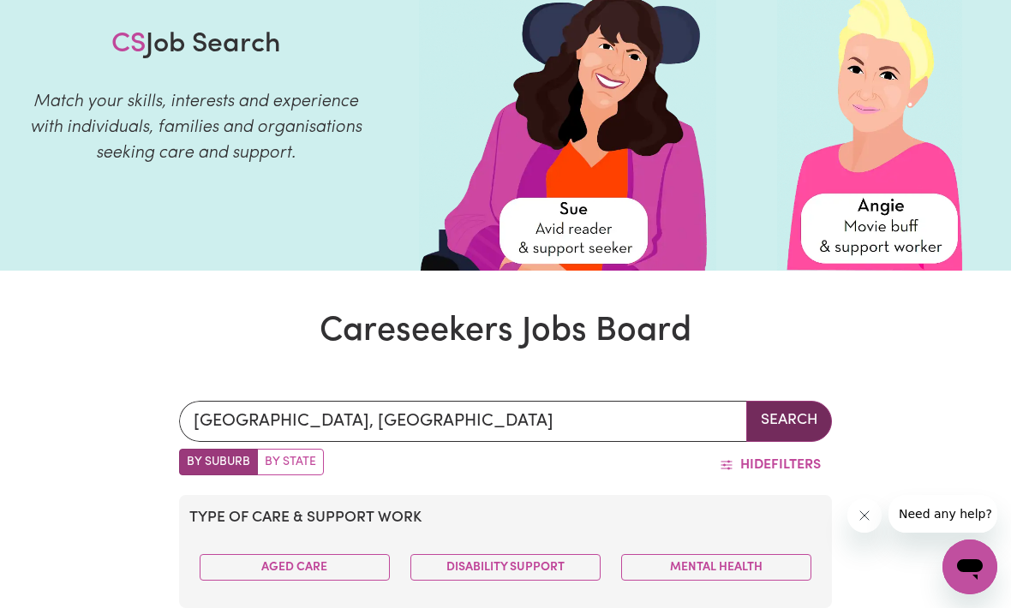
scroll to position [115, 0]
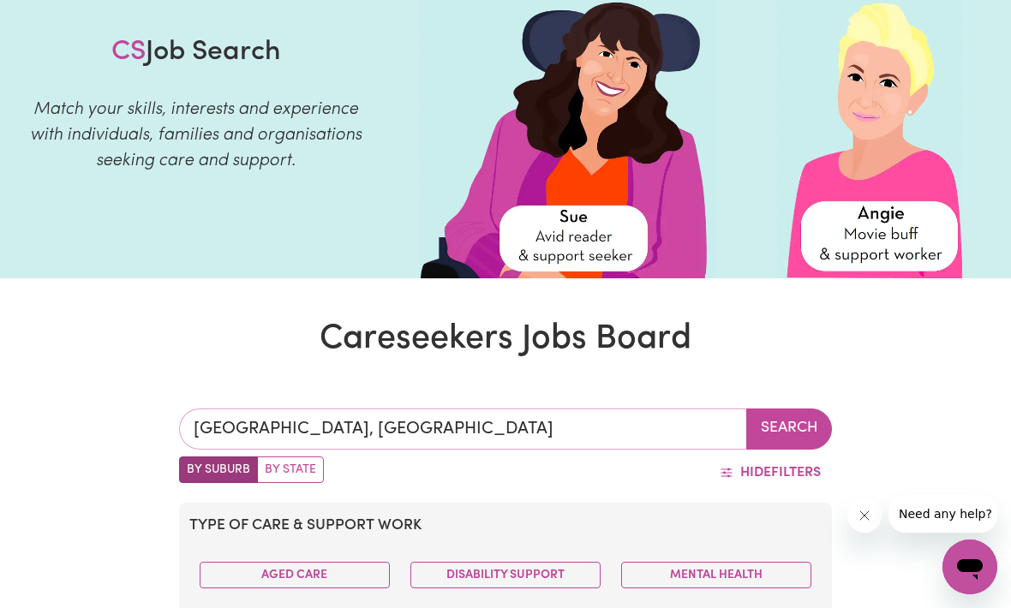
click at [574, 424] on input "[GEOGRAPHIC_DATA], [GEOGRAPHIC_DATA]" at bounding box center [463, 429] width 569 height 41
type input "F"
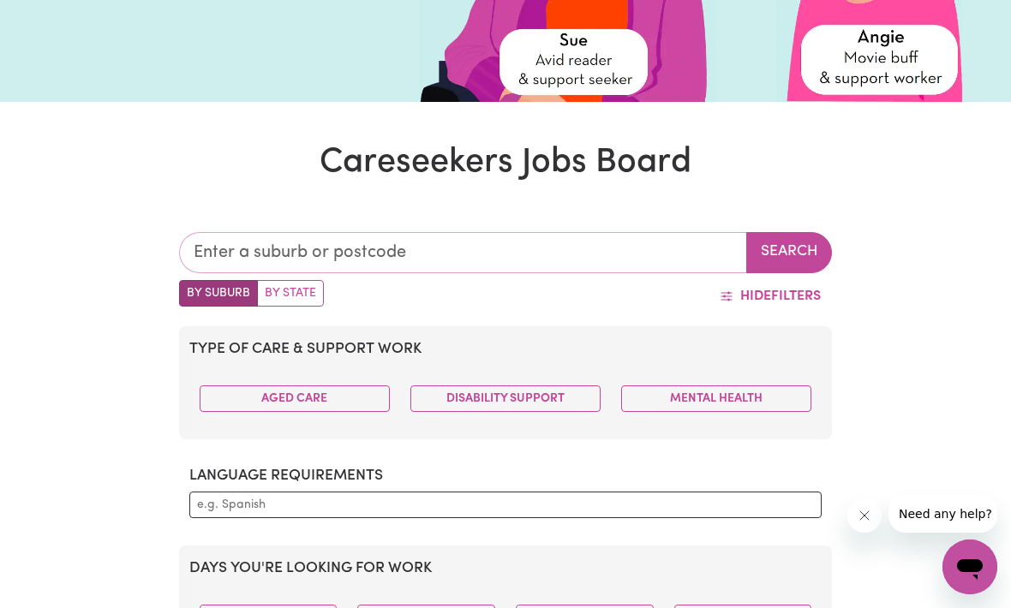
scroll to position [290, 0]
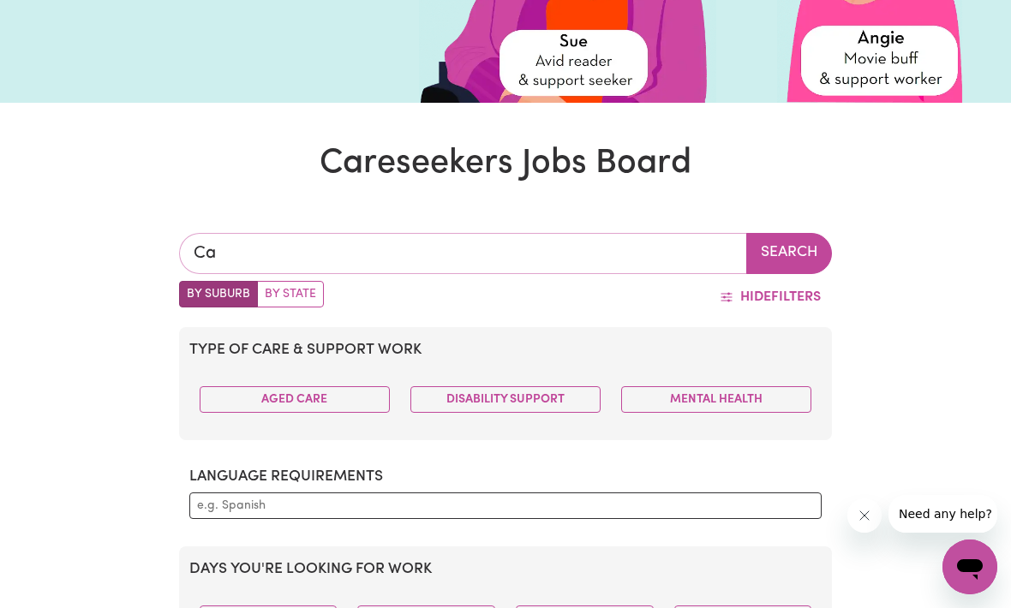
type input "Cab"
type input "CabARITA, New South Wales, 2137"
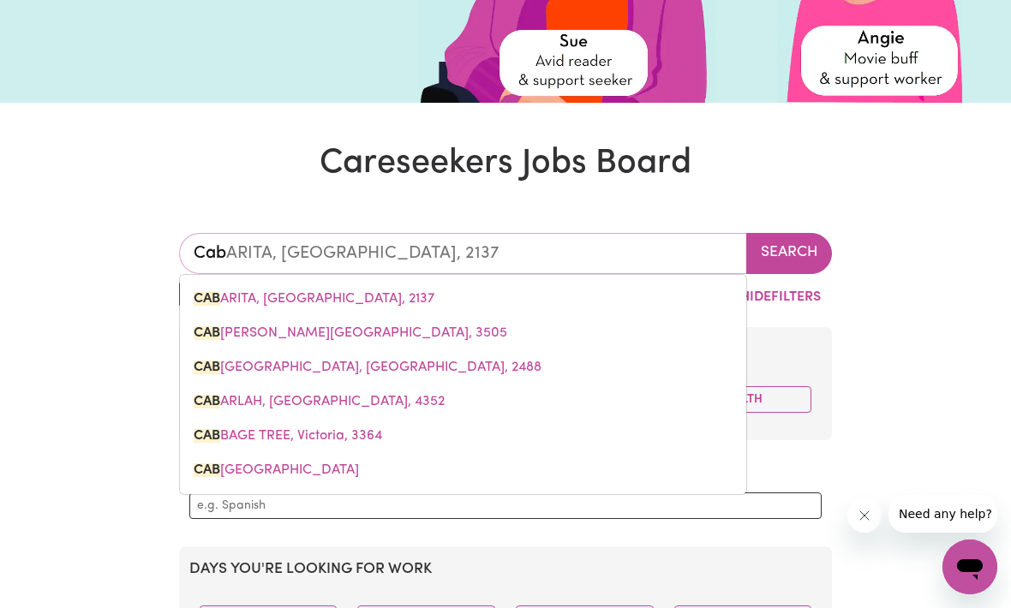
type input "Cabo"
type input "Caboo"
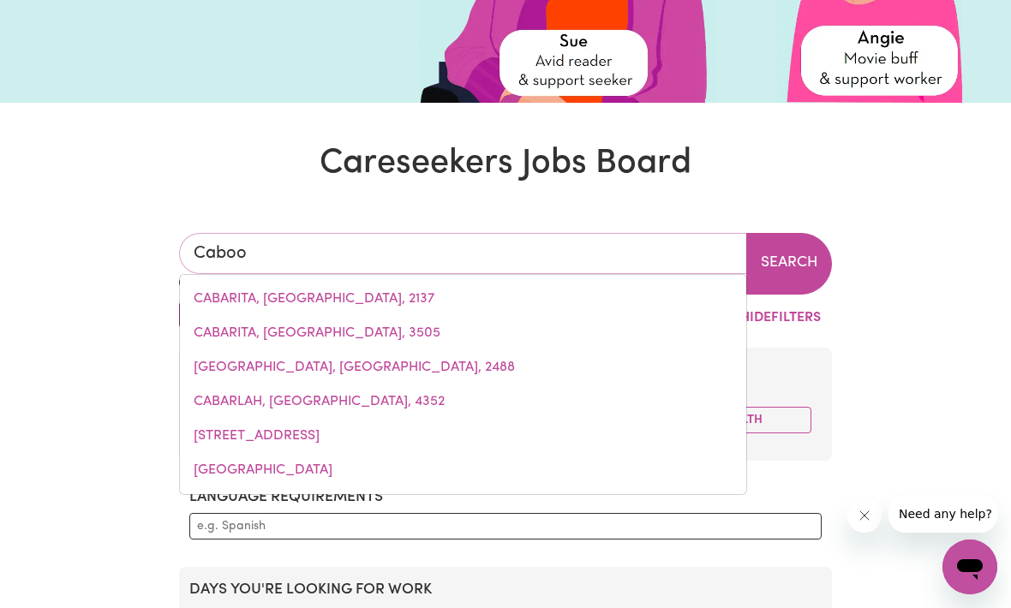
type input "CabooLTURE, Queensland, 4510"
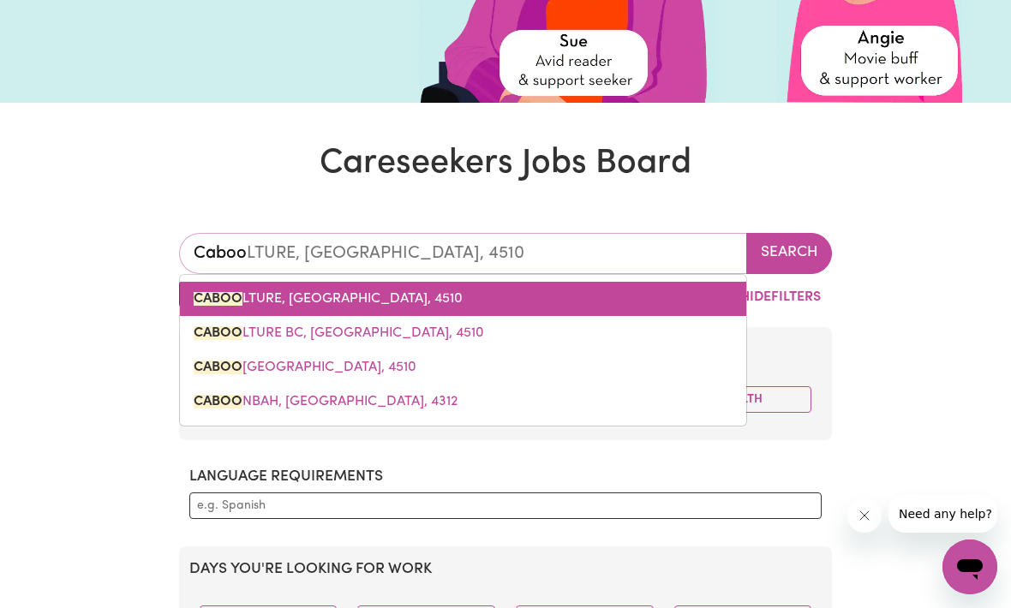
click at [385, 307] on link "CABOO LTURE, Queensland, 4510" at bounding box center [463, 299] width 566 height 34
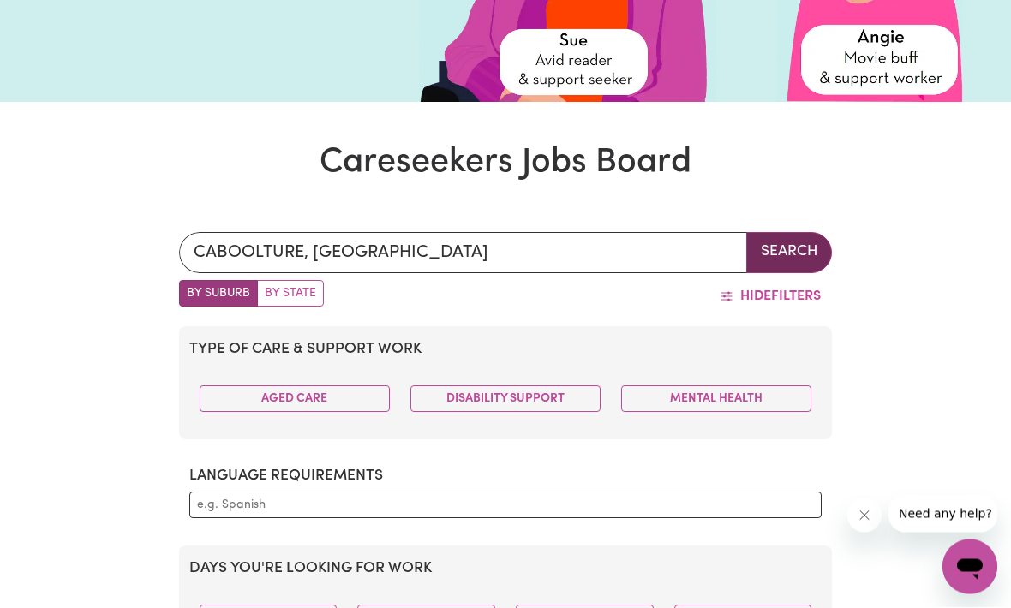
click at [816, 254] on button "Search" at bounding box center [789, 253] width 86 height 41
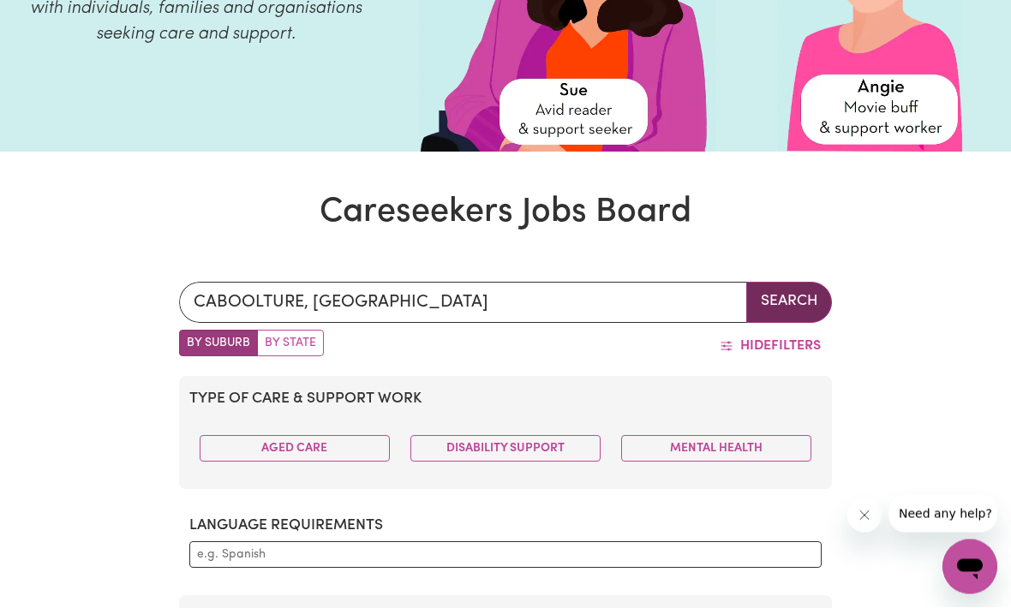
scroll to position [202, 0]
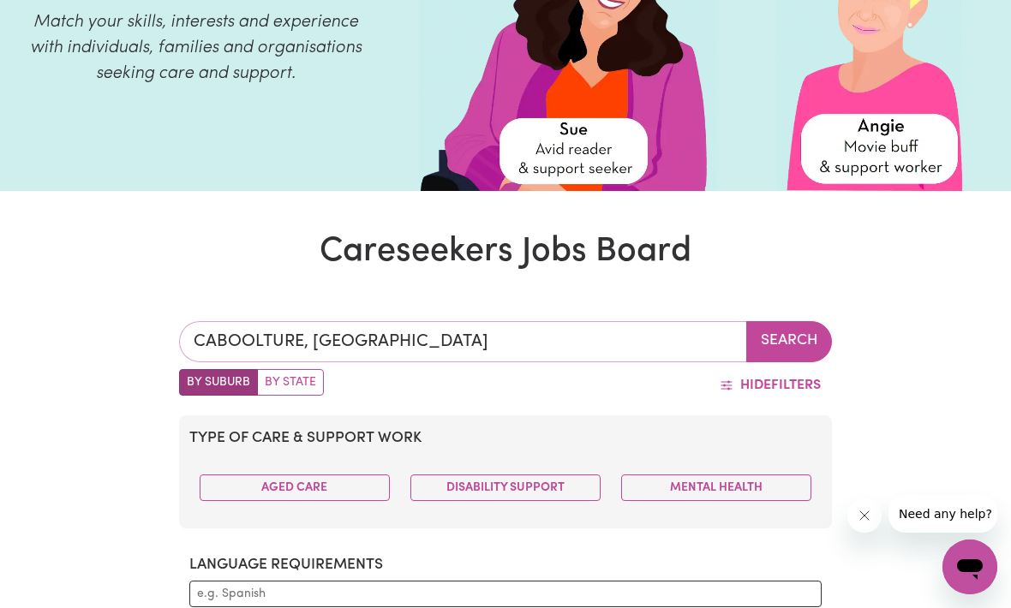
click at [571, 336] on input "CABOOLTURE, Queensland" at bounding box center [463, 341] width 569 height 41
type input "CABOOLTURE, Queensland, 4510"
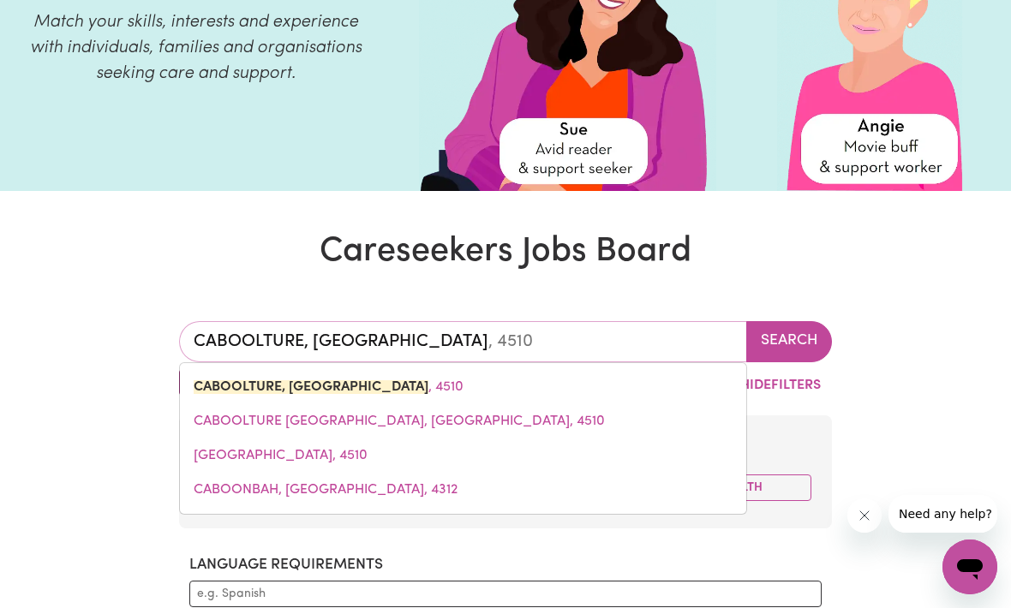
type input "CABOOLTURE, Queenslan"
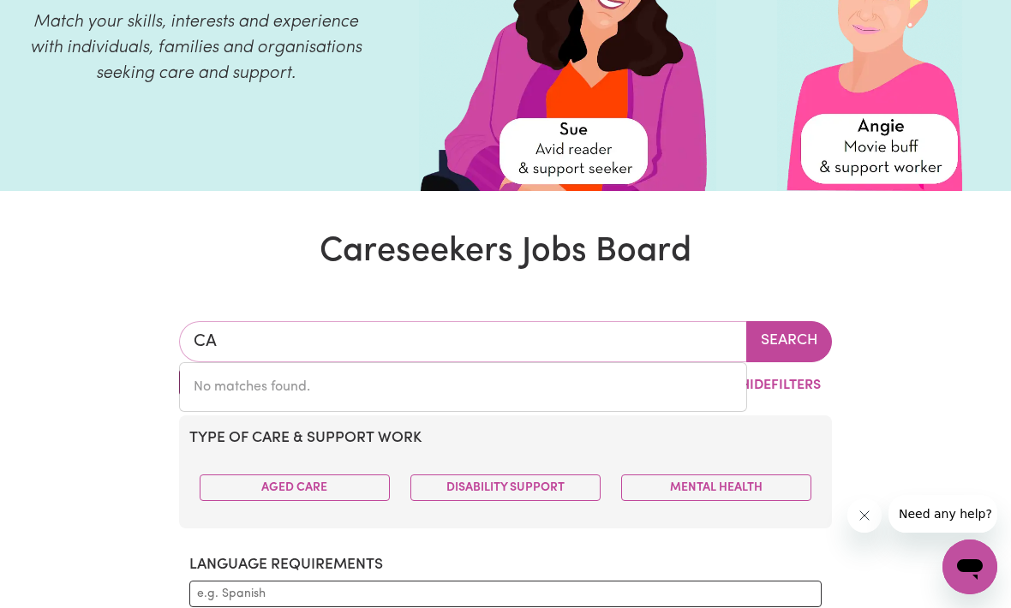
type input "C"
type input "Logan"
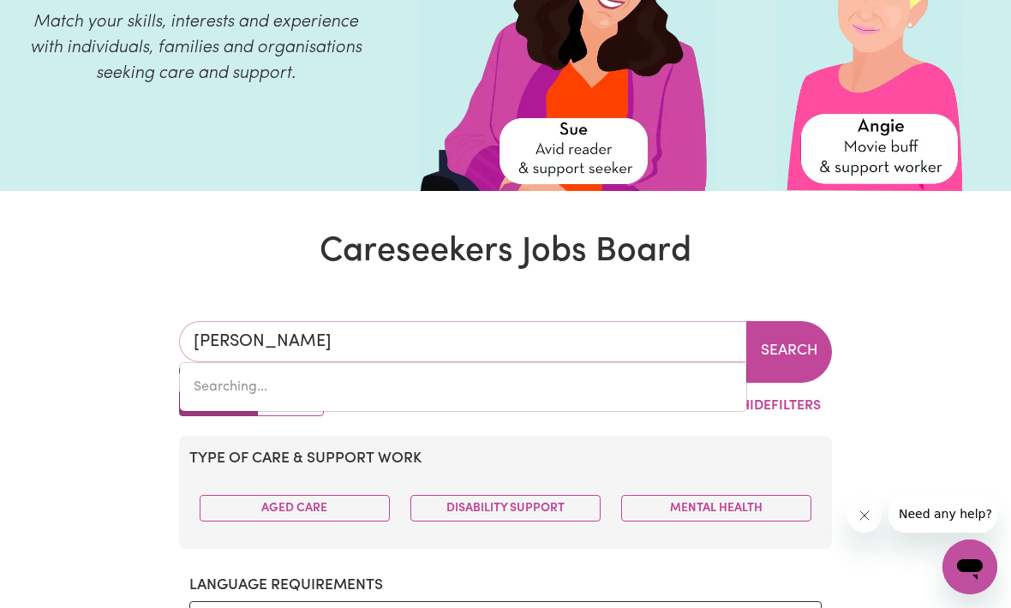
type input "Logan, Victoria, 3475"
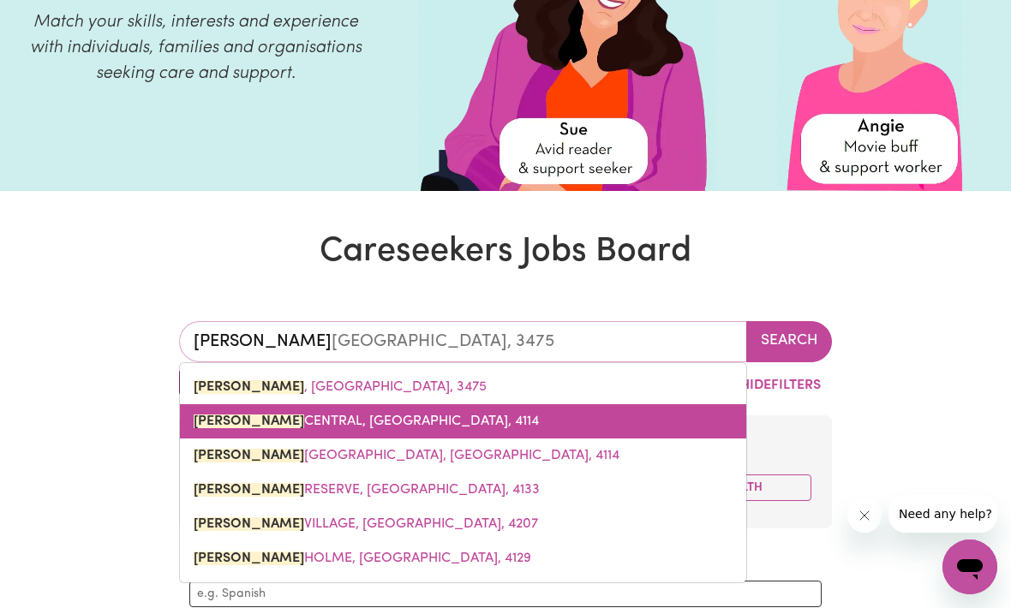
click at [413, 424] on span "LOGAN CENTRAL, Queensland, 4114" at bounding box center [366, 422] width 345 height 14
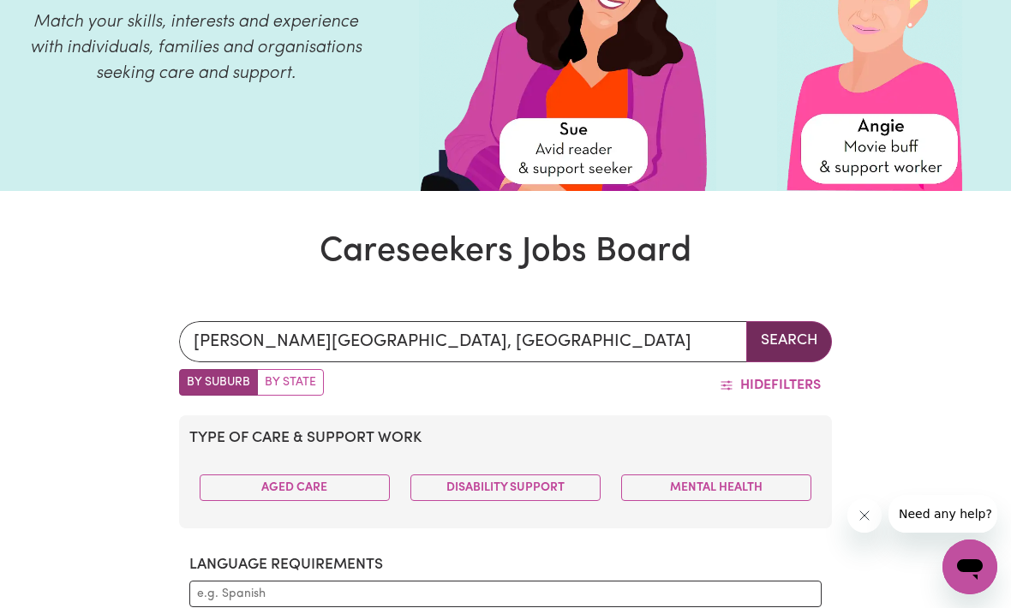
click at [797, 339] on button "Search" at bounding box center [789, 341] width 86 height 41
